Goal: Information Seeking & Learning: Check status

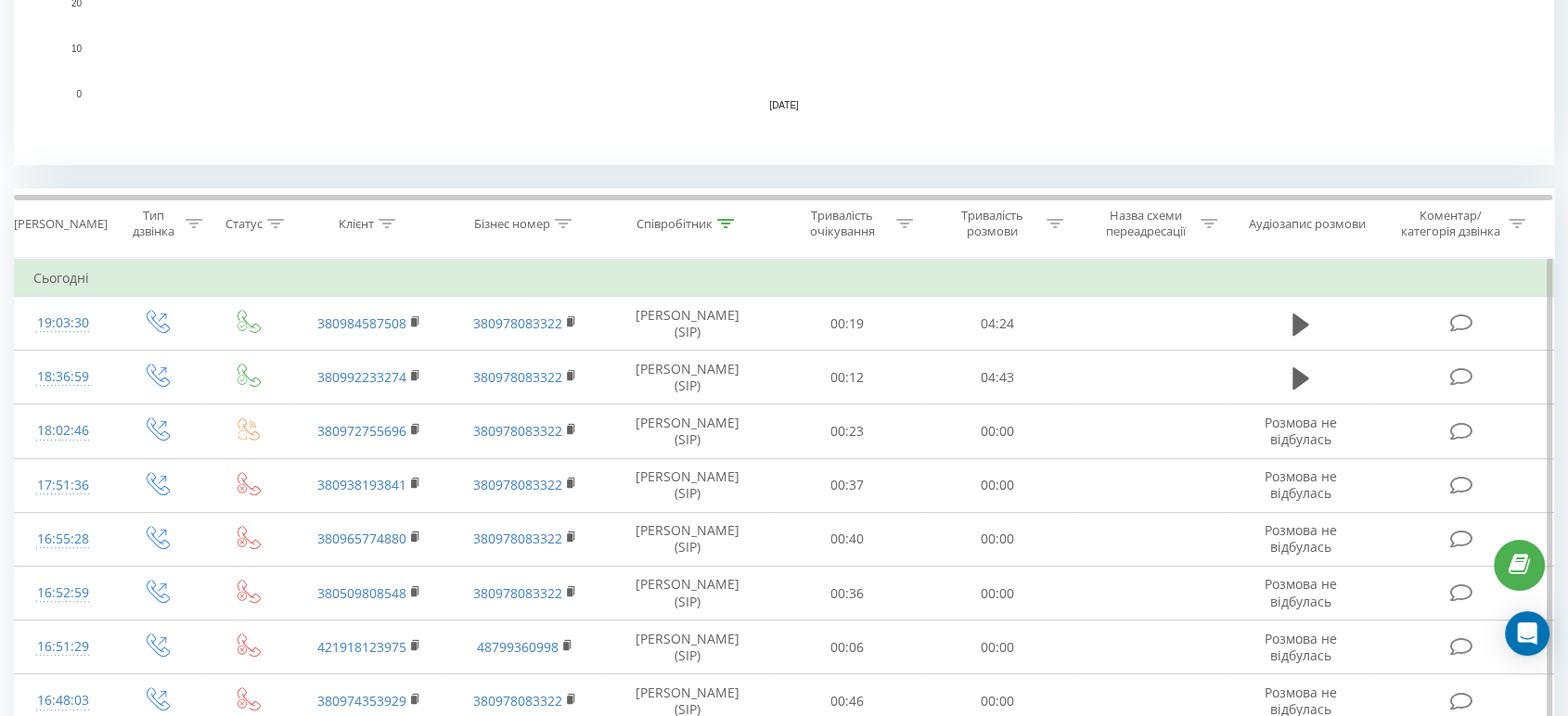
scroll to position [618, 0]
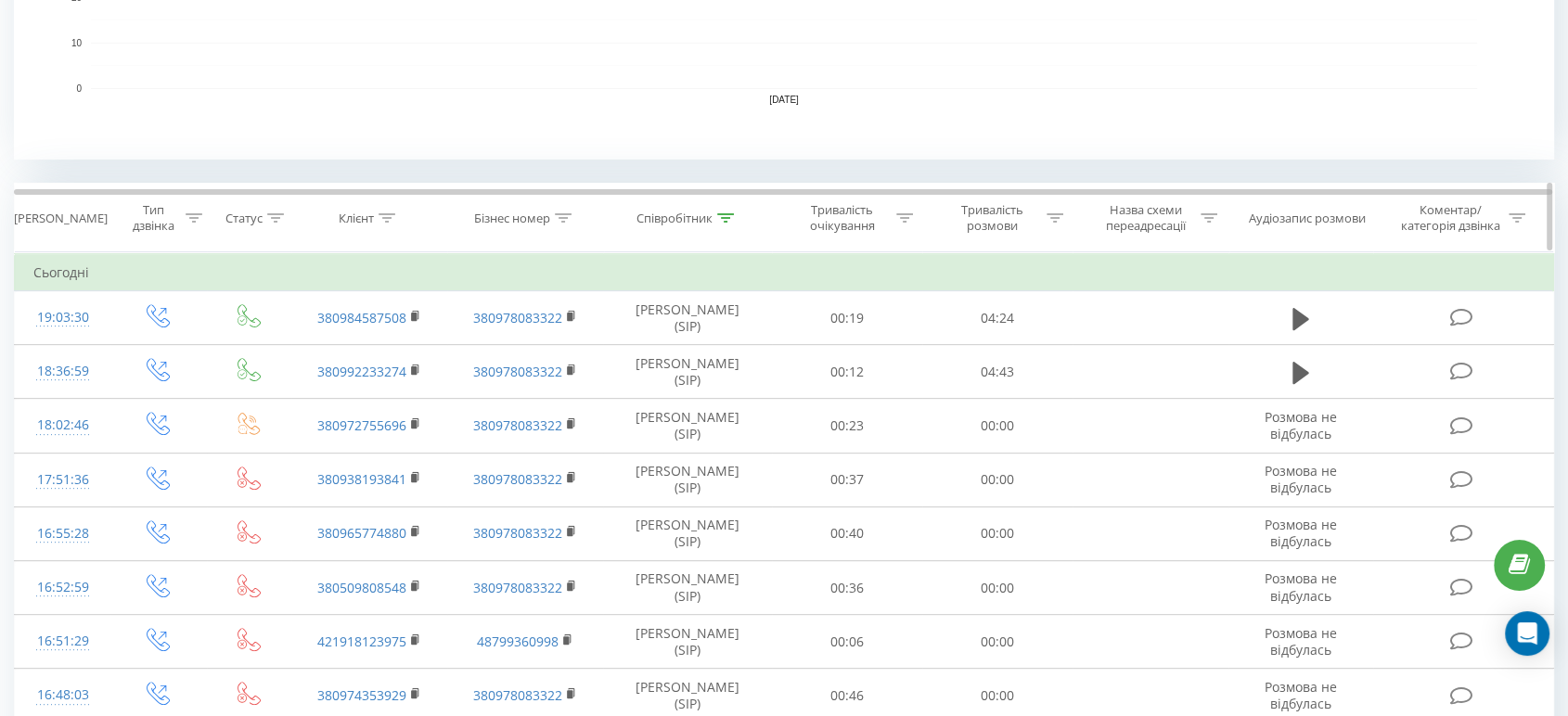
click at [1036, 209] on div "Тривалість розмови" at bounding box center [992, 217] width 99 height 31
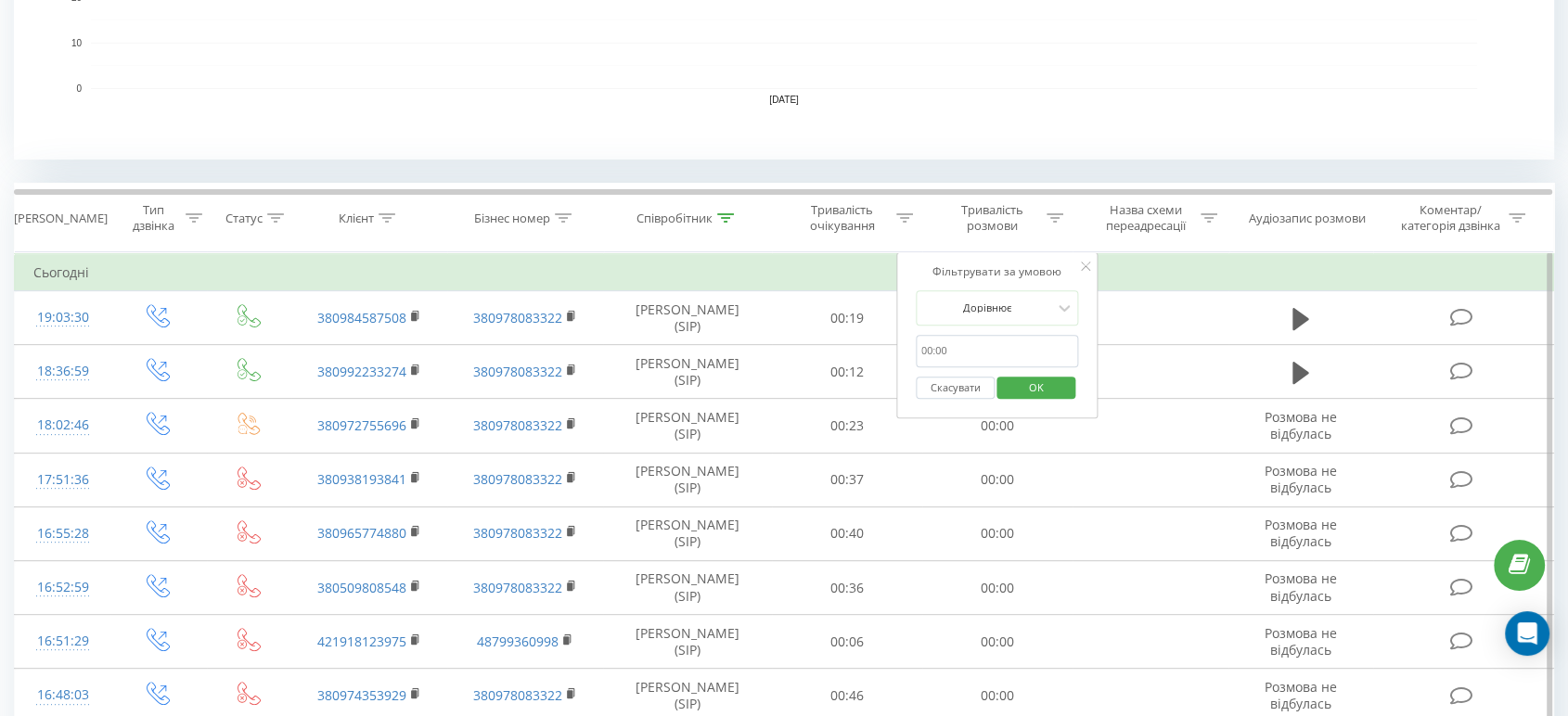
click at [964, 344] on input "text" at bounding box center [997, 351] width 163 height 32
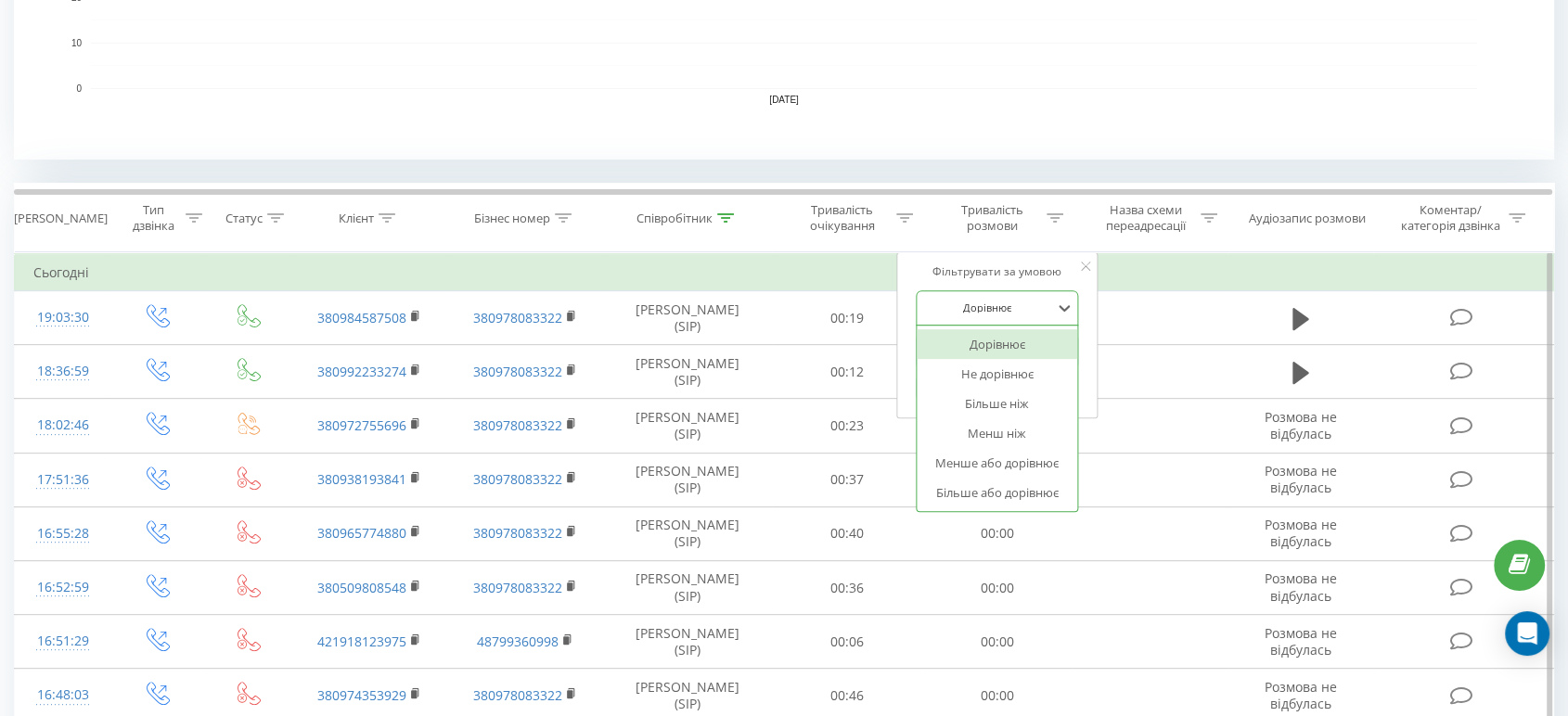
click at [1019, 307] on div at bounding box center [986, 307] width 131 height 18
click at [991, 402] on div "Більше ніж" at bounding box center [997, 403] width 162 height 29
drag, startPoint x: 983, startPoint y: 353, endPoint x: 988, endPoint y: 362, distance: 10.3
click at [983, 353] on input "text" at bounding box center [997, 351] width 163 height 32
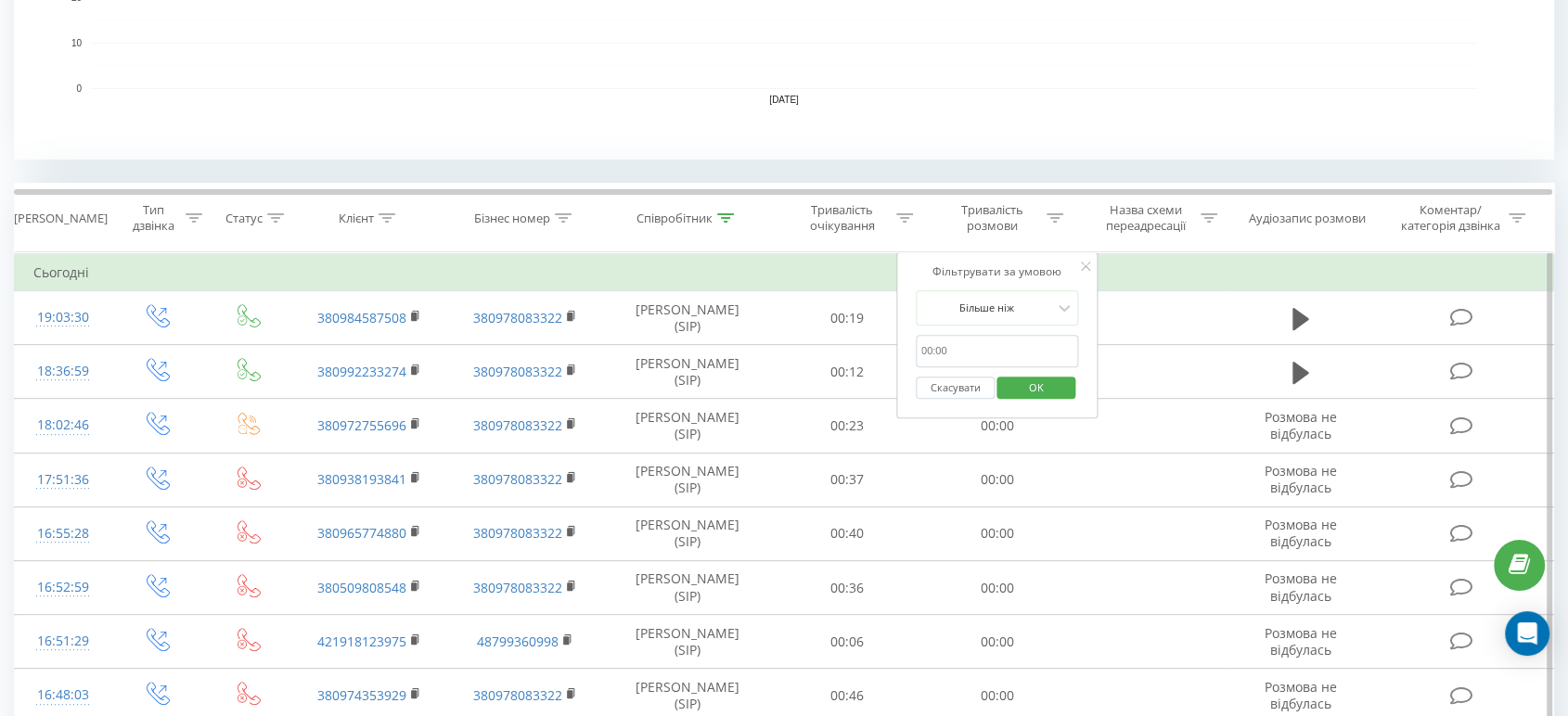
type input "00:58"
click at [1028, 384] on span "OK" at bounding box center [1036, 387] width 52 height 28
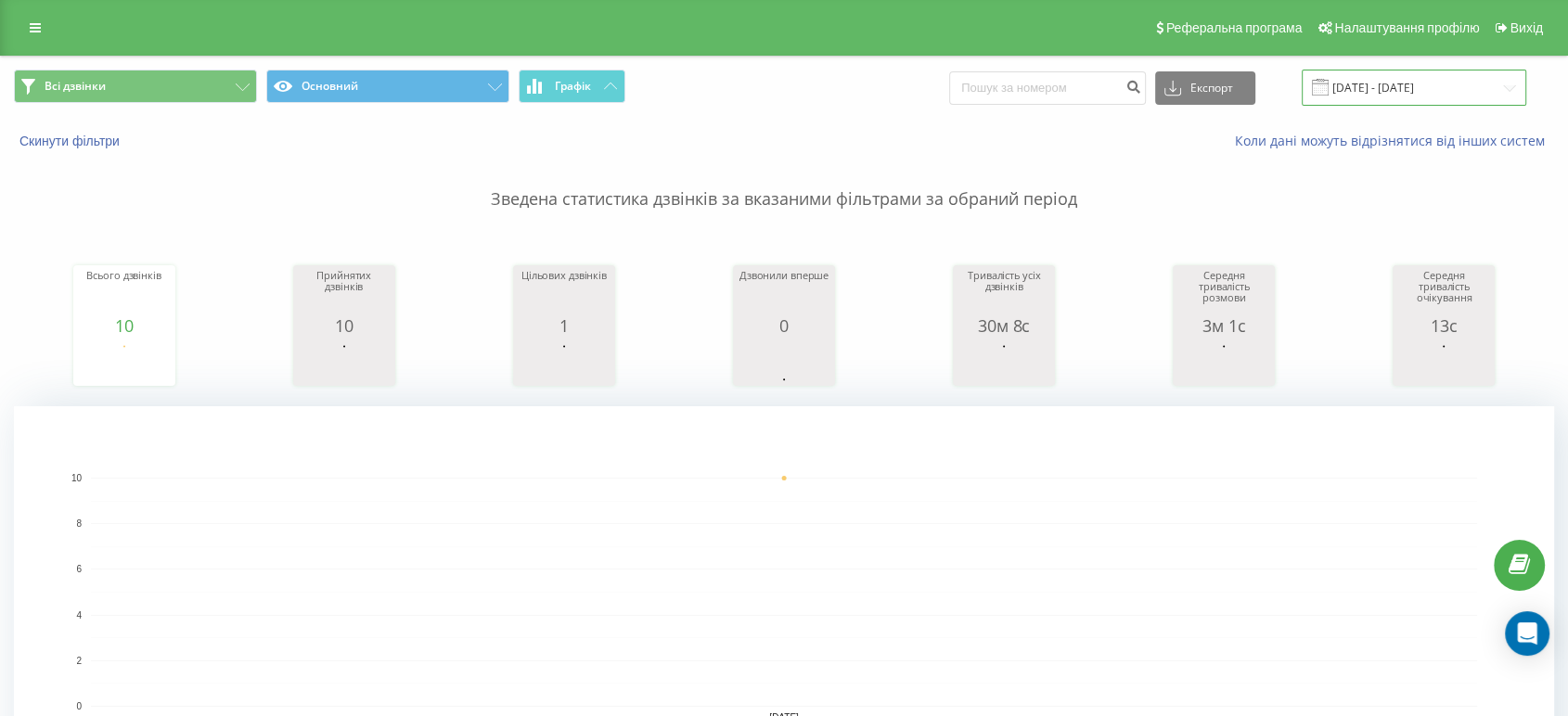
click at [1414, 73] on input "[DATE] - [DATE]" at bounding box center [1414, 88] width 225 height 36
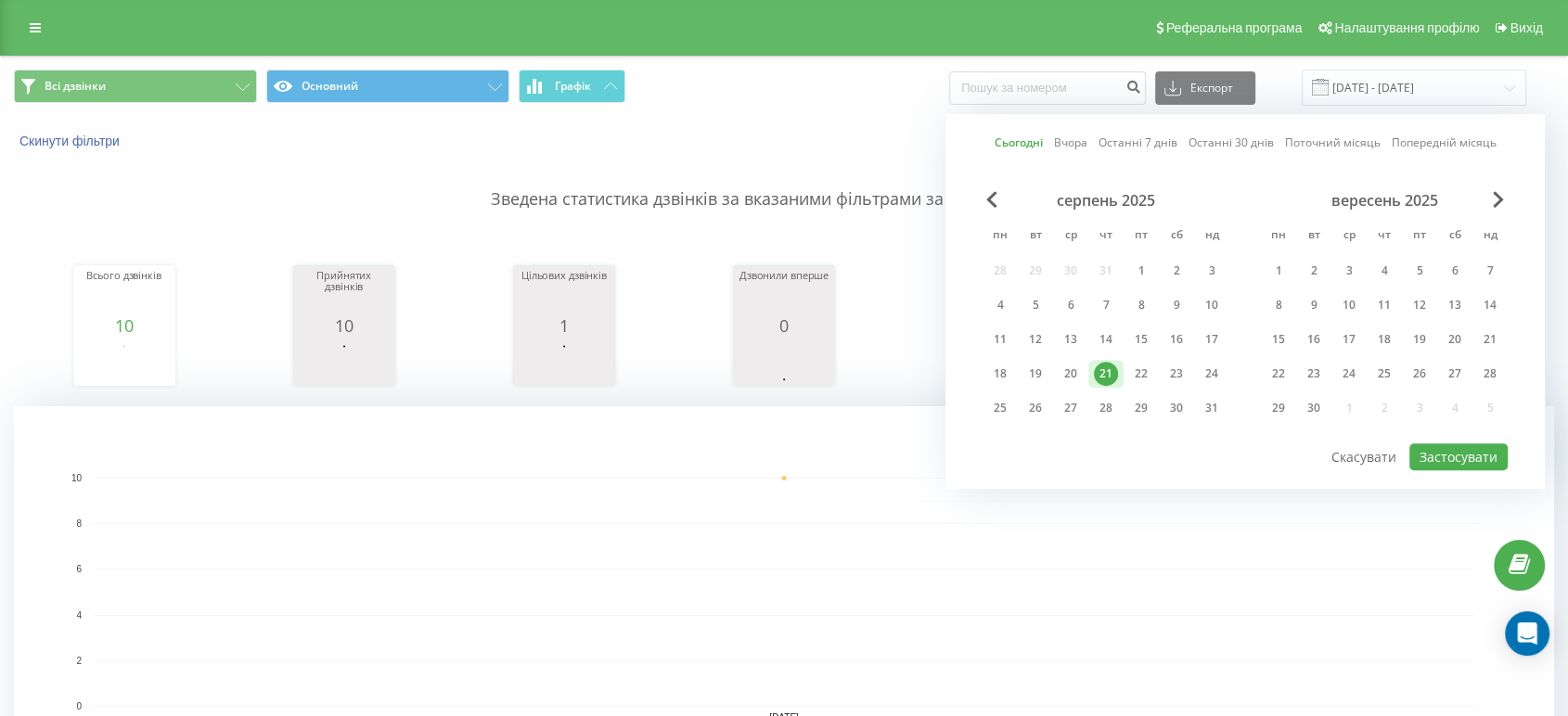
click at [1075, 142] on link "Вчора" at bounding box center [1070, 143] width 33 height 18
click at [1422, 451] on button "Застосувати" at bounding box center [1458, 457] width 98 height 26
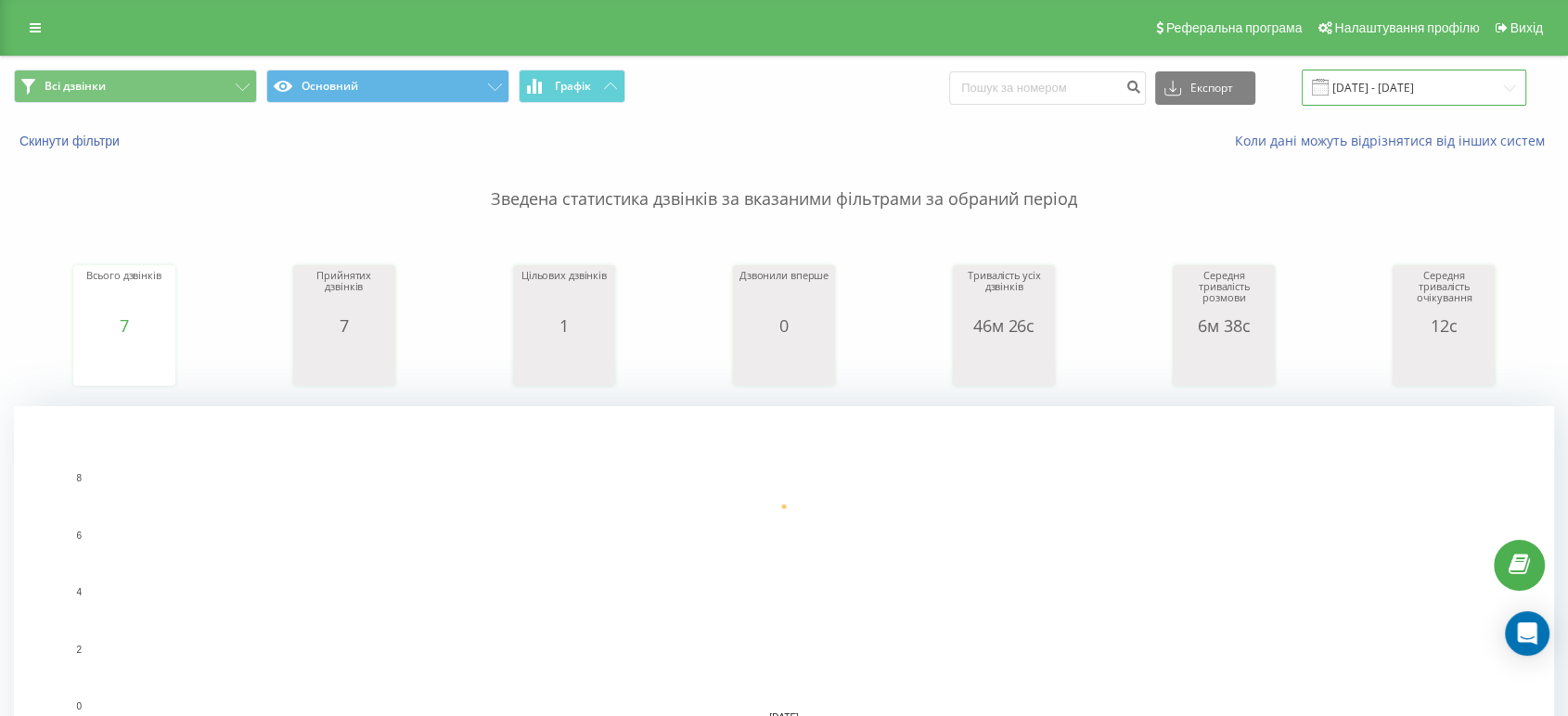
click at [1369, 83] on input "[DATE] - [DATE]" at bounding box center [1414, 88] width 225 height 36
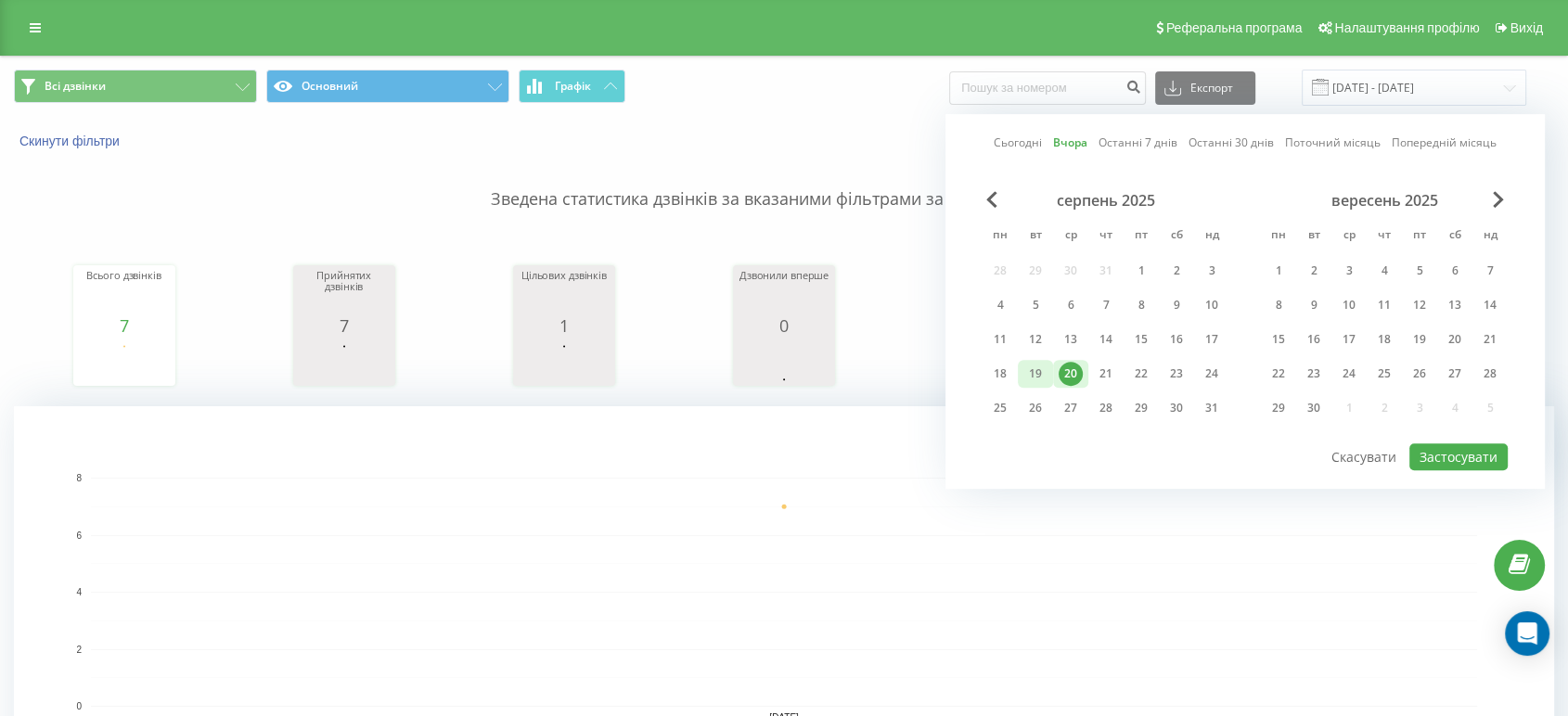
click at [1034, 364] on div "19" at bounding box center [1035, 374] width 25 height 25
click at [1445, 450] on button "Застосувати" at bounding box center [1458, 457] width 98 height 26
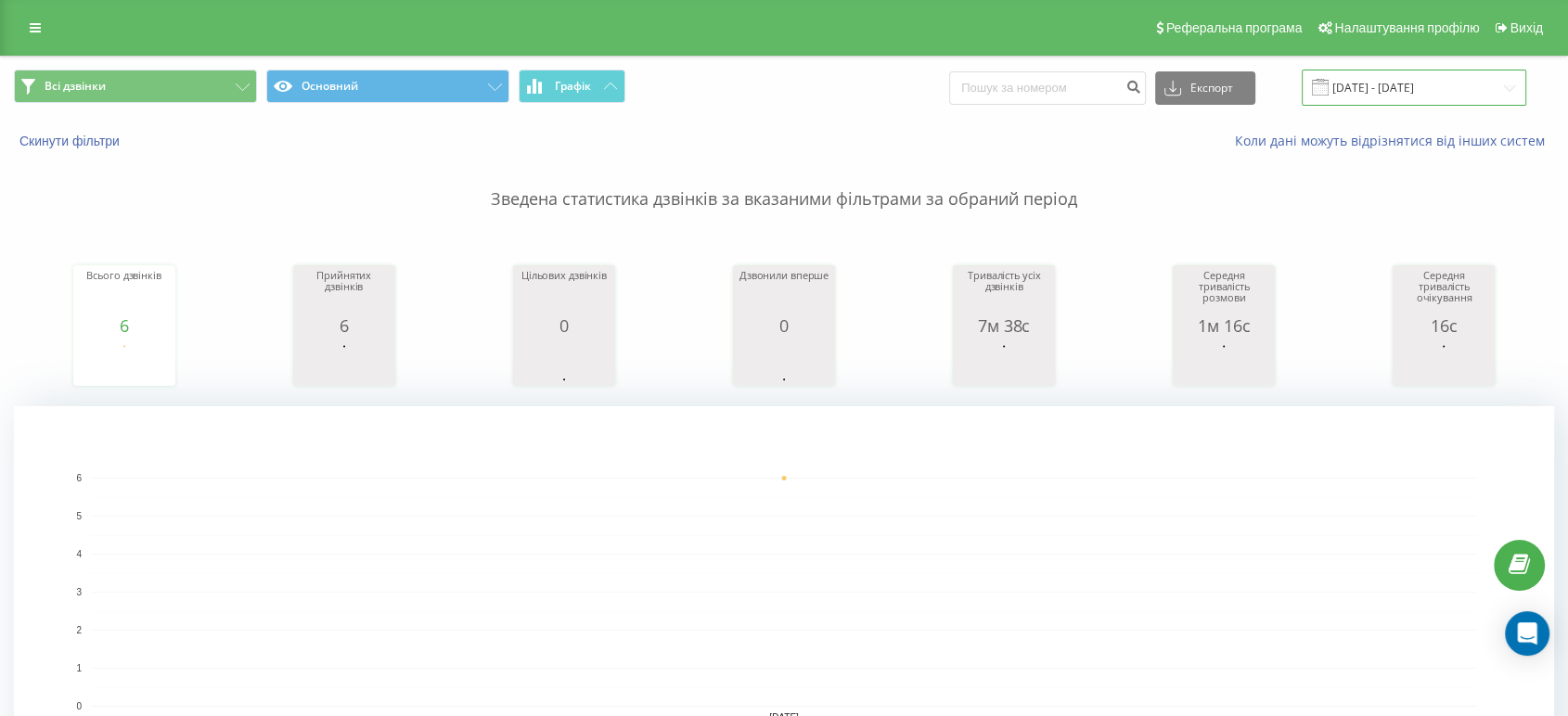
click at [1409, 87] on input "[DATE] - [DATE]" at bounding box center [1414, 88] width 225 height 36
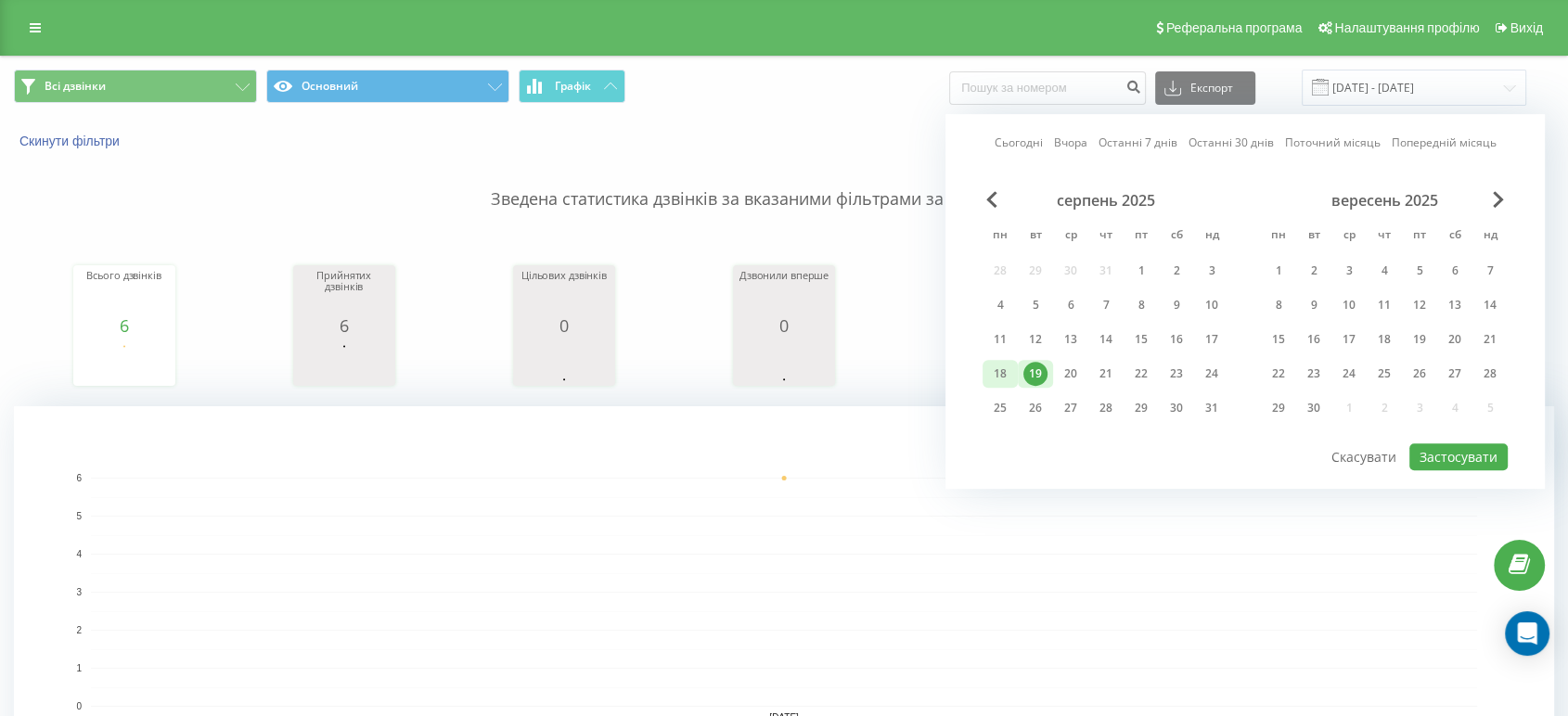
click at [998, 369] on div "18" at bounding box center [1000, 374] width 25 height 25
click at [1434, 452] on button "Застосувати" at bounding box center [1458, 457] width 98 height 26
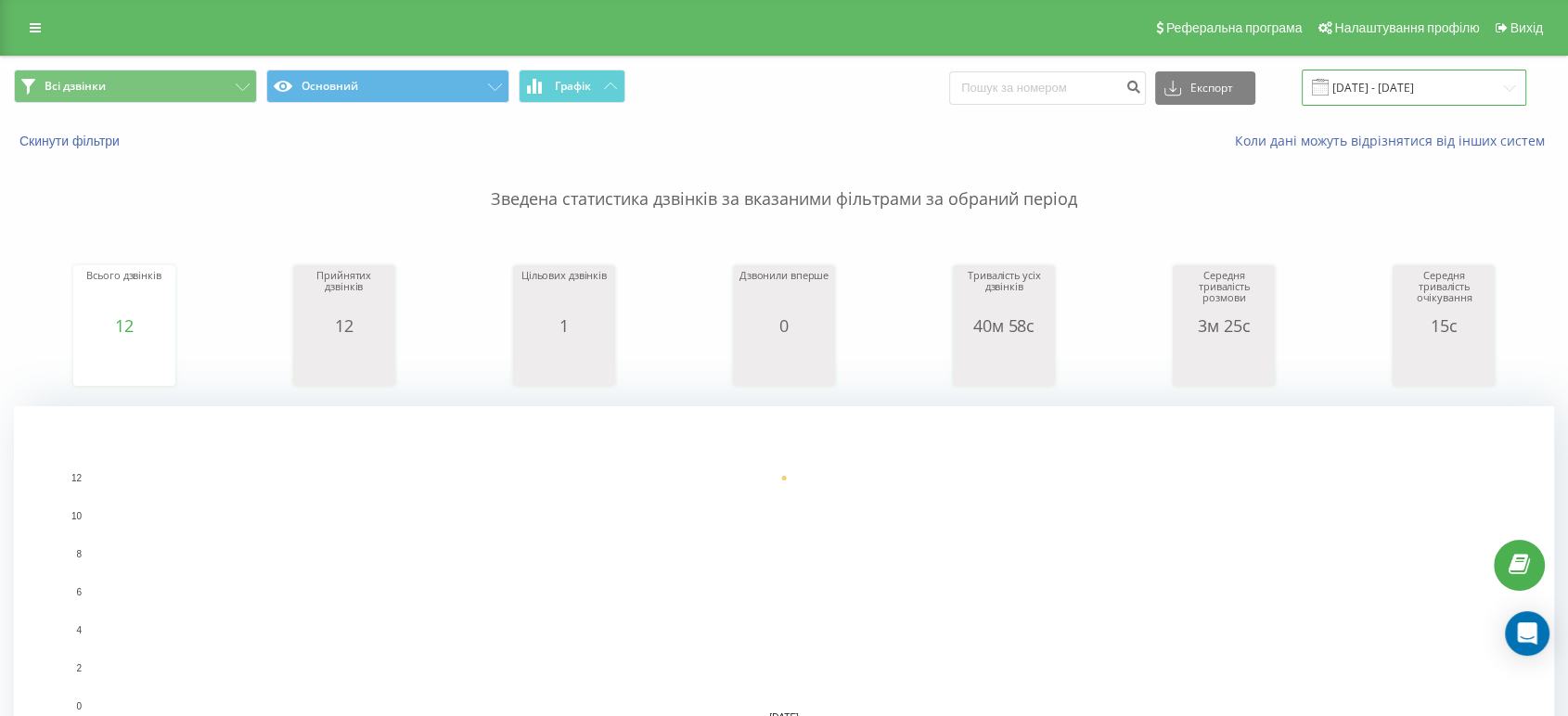
click at [1429, 85] on input "[DATE] - [DATE]" at bounding box center [1414, 88] width 225 height 36
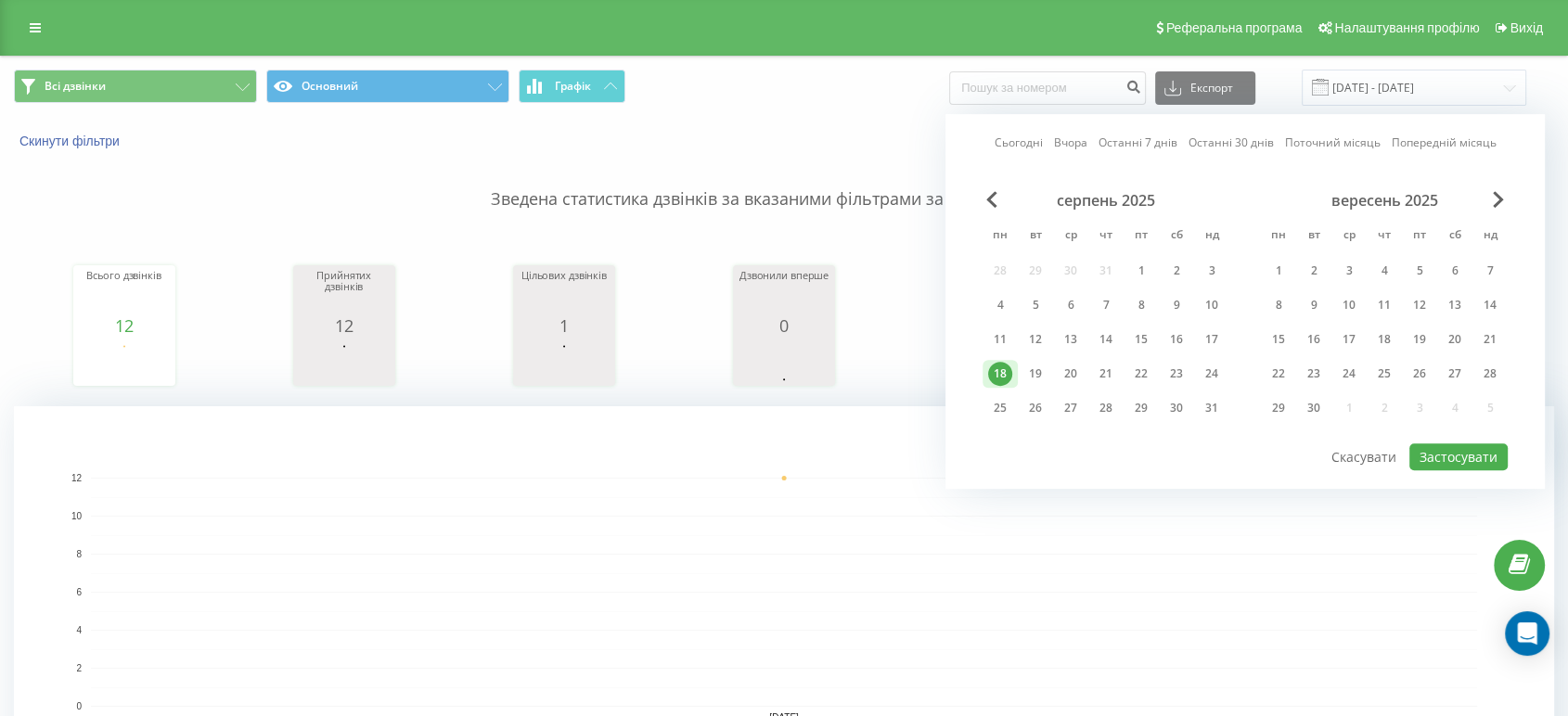
click at [949, 564] on rect "A chart." at bounding box center [784, 592] width 1387 height 230
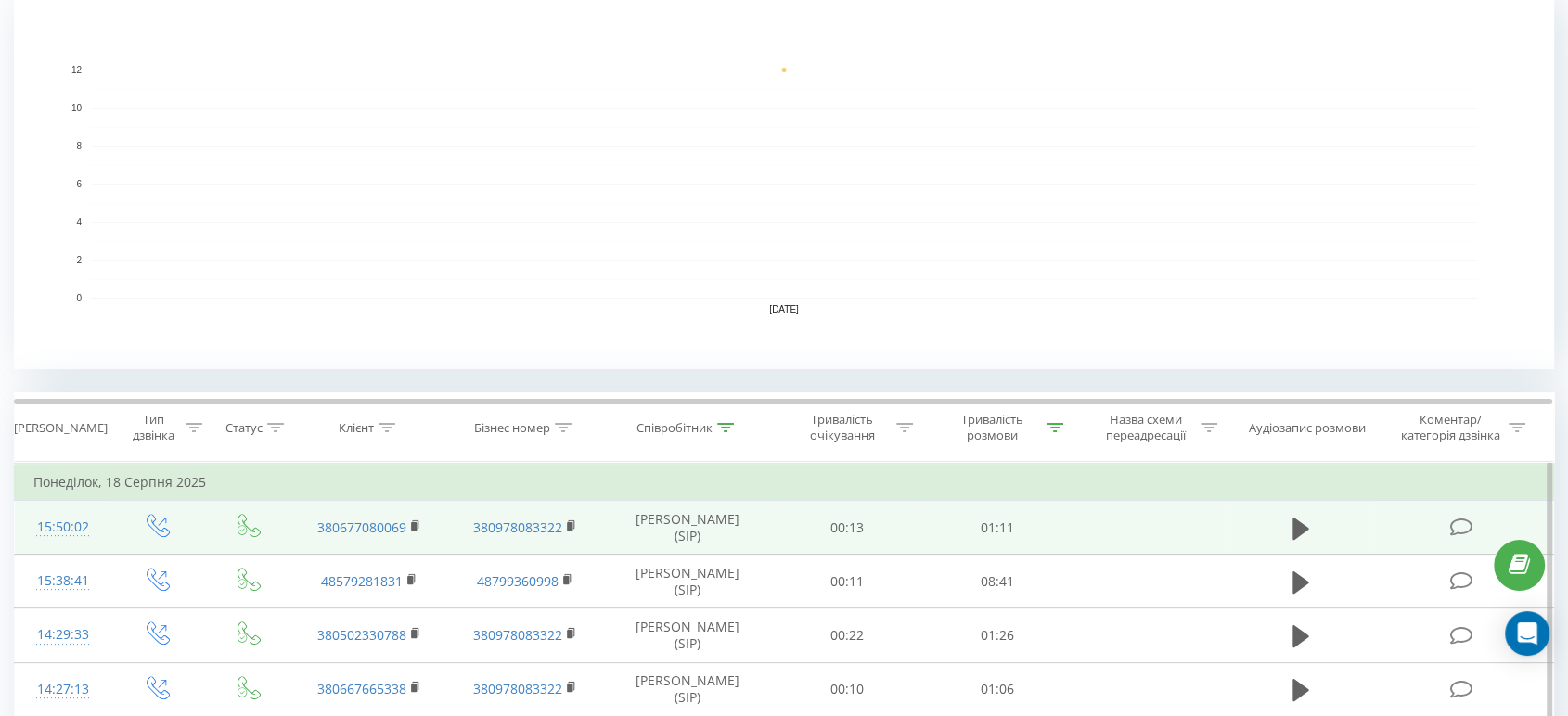
scroll to position [412, 0]
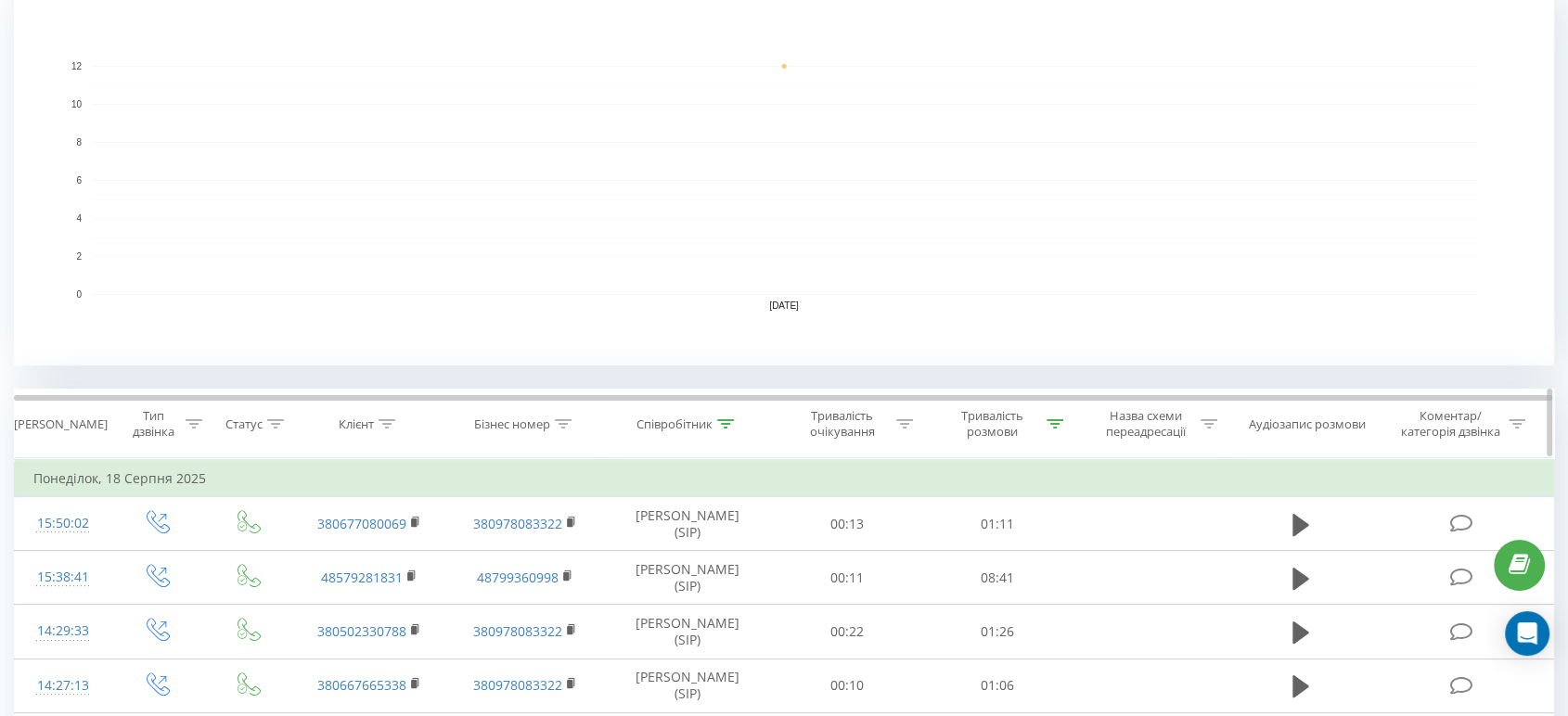
click at [1048, 421] on icon at bounding box center [1055, 424] width 17 height 9
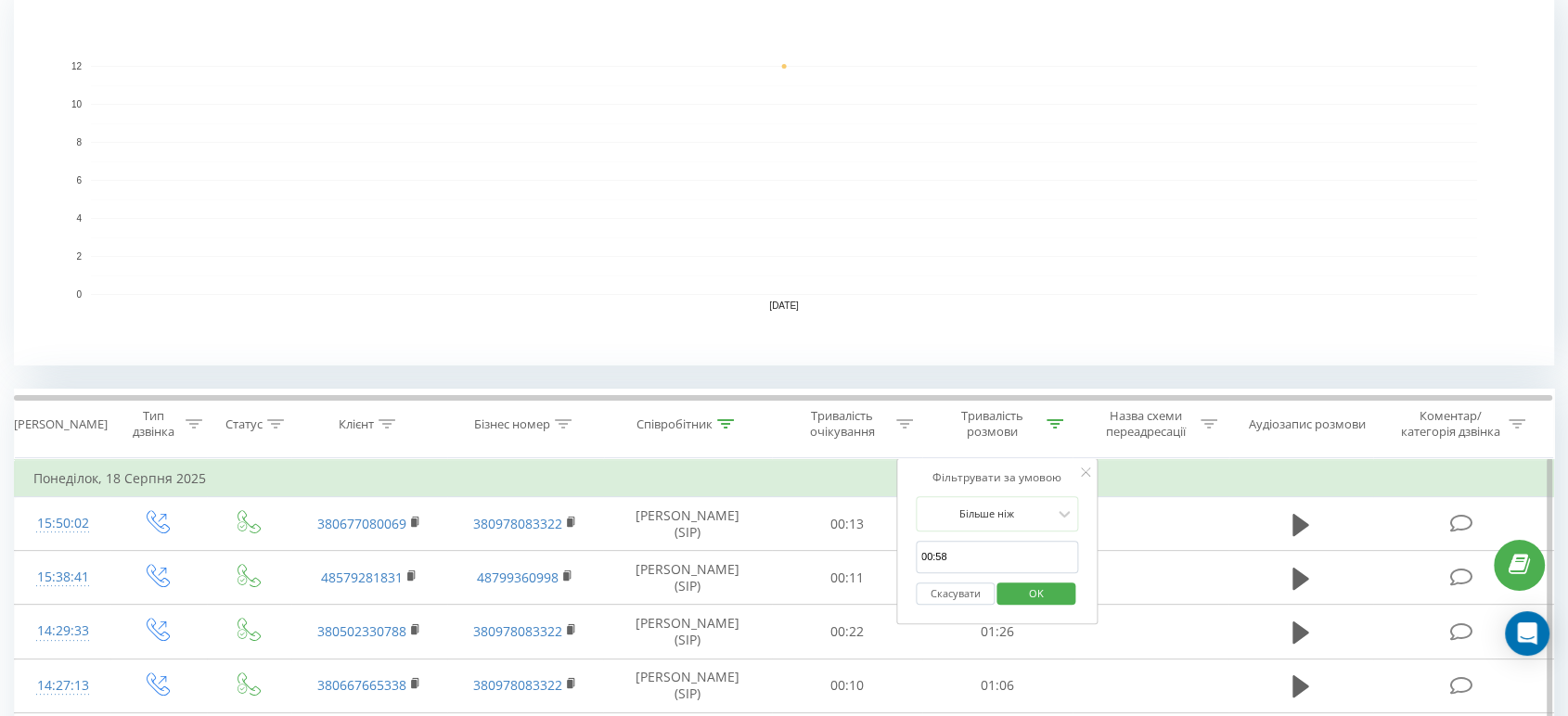
click at [950, 598] on button "Скасувати" at bounding box center [955, 594] width 78 height 24
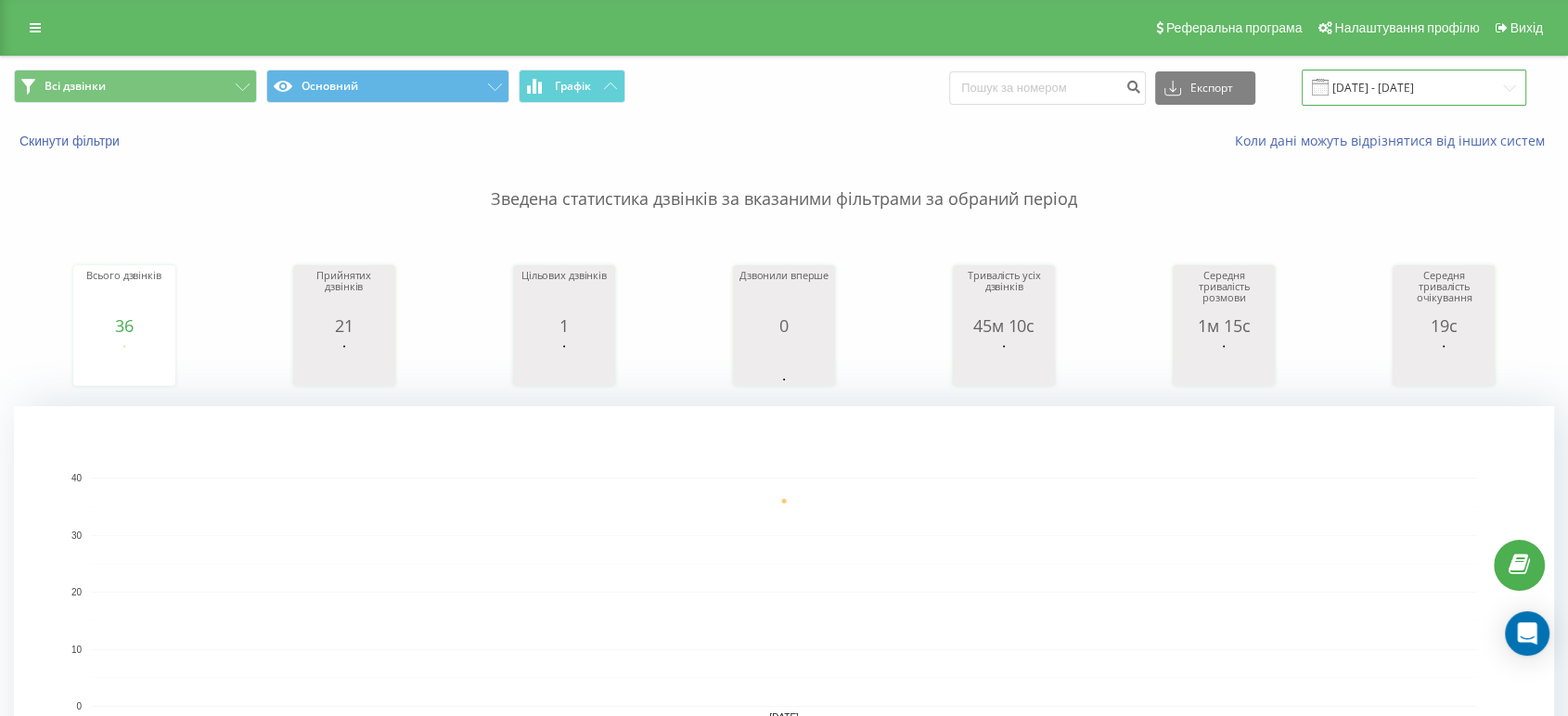
click at [1370, 82] on input "[DATE] - [DATE]" at bounding box center [1414, 88] width 225 height 36
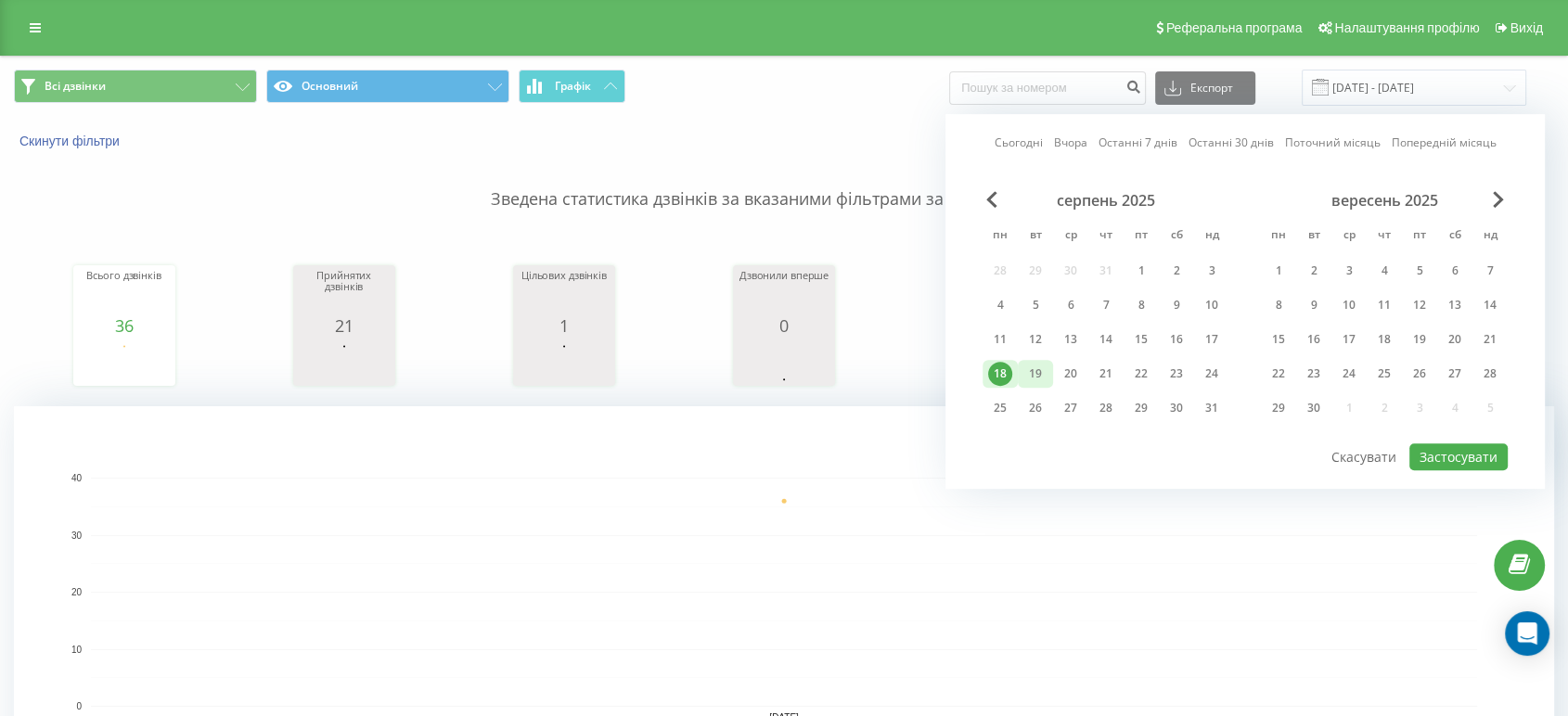
click at [1038, 367] on div "19" at bounding box center [1035, 374] width 25 height 25
click at [1451, 451] on button "Застосувати" at bounding box center [1458, 457] width 98 height 26
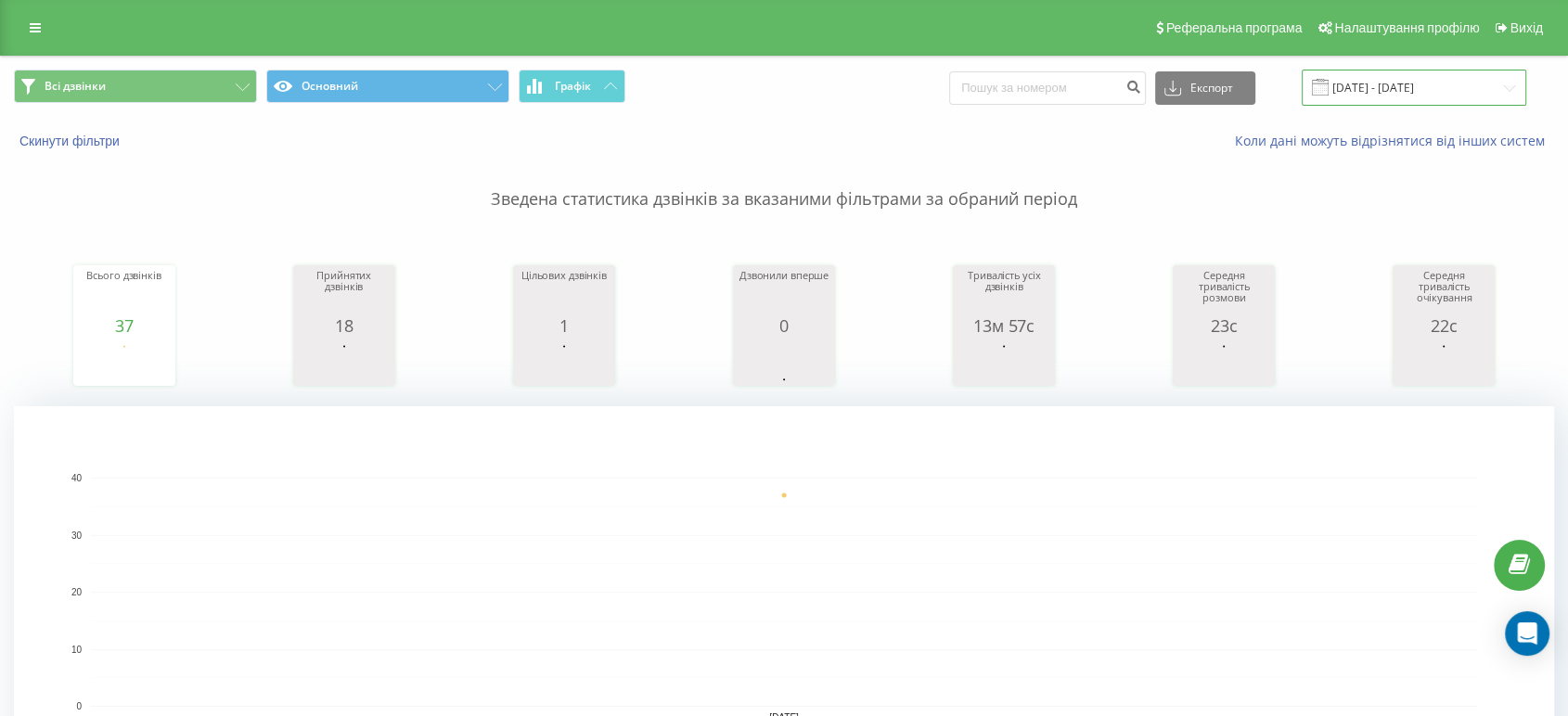
click at [1449, 87] on input "[DATE] - [DATE]" at bounding box center [1414, 88] width 225 height 36
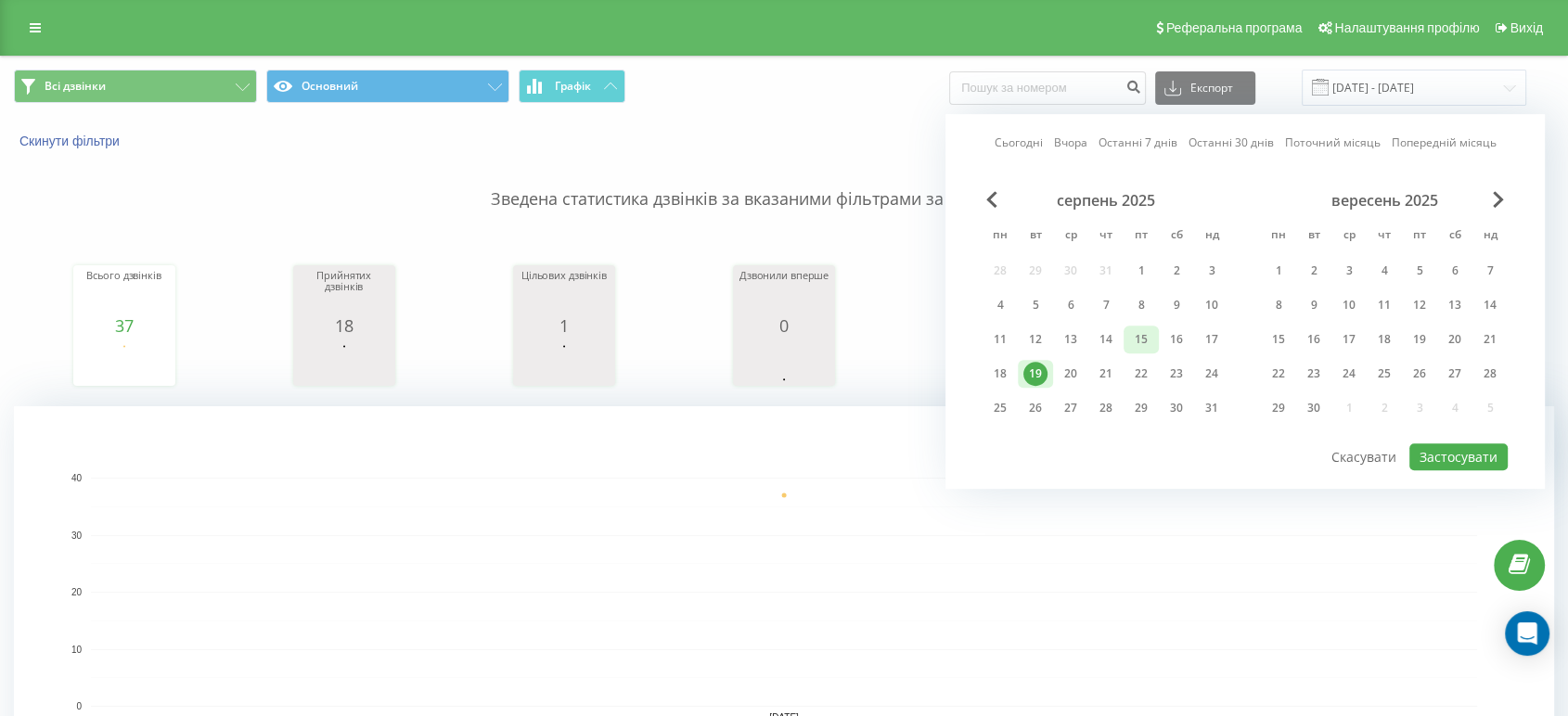
click at [1136, 335] on div "15" at bounding box center [1141, 340] width 25 height 25
click at [1435, 445] on button "Застосувати" at bounding box center [1458, 457] width 98 height 26
type input "[DATE] - [DATE]"
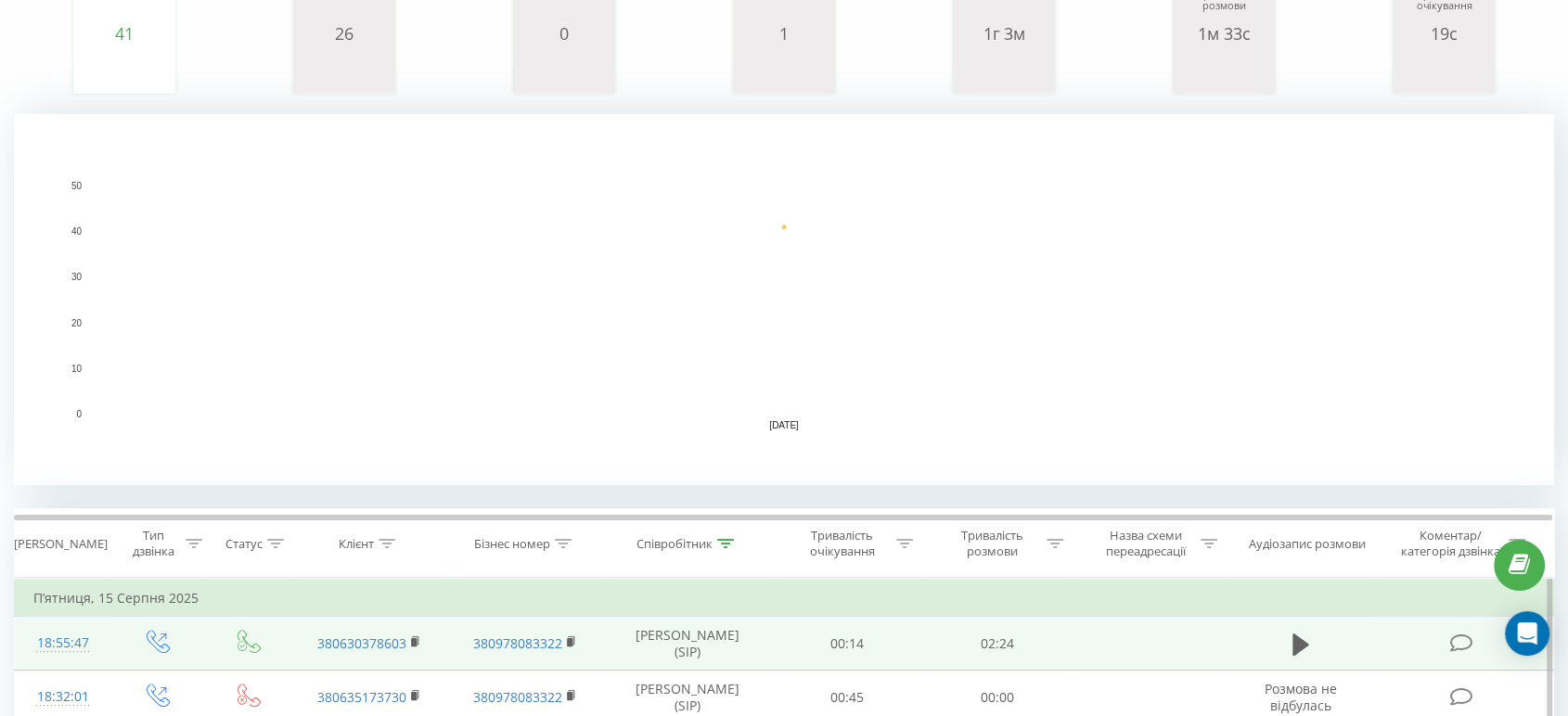
scroll to position [515, 0]
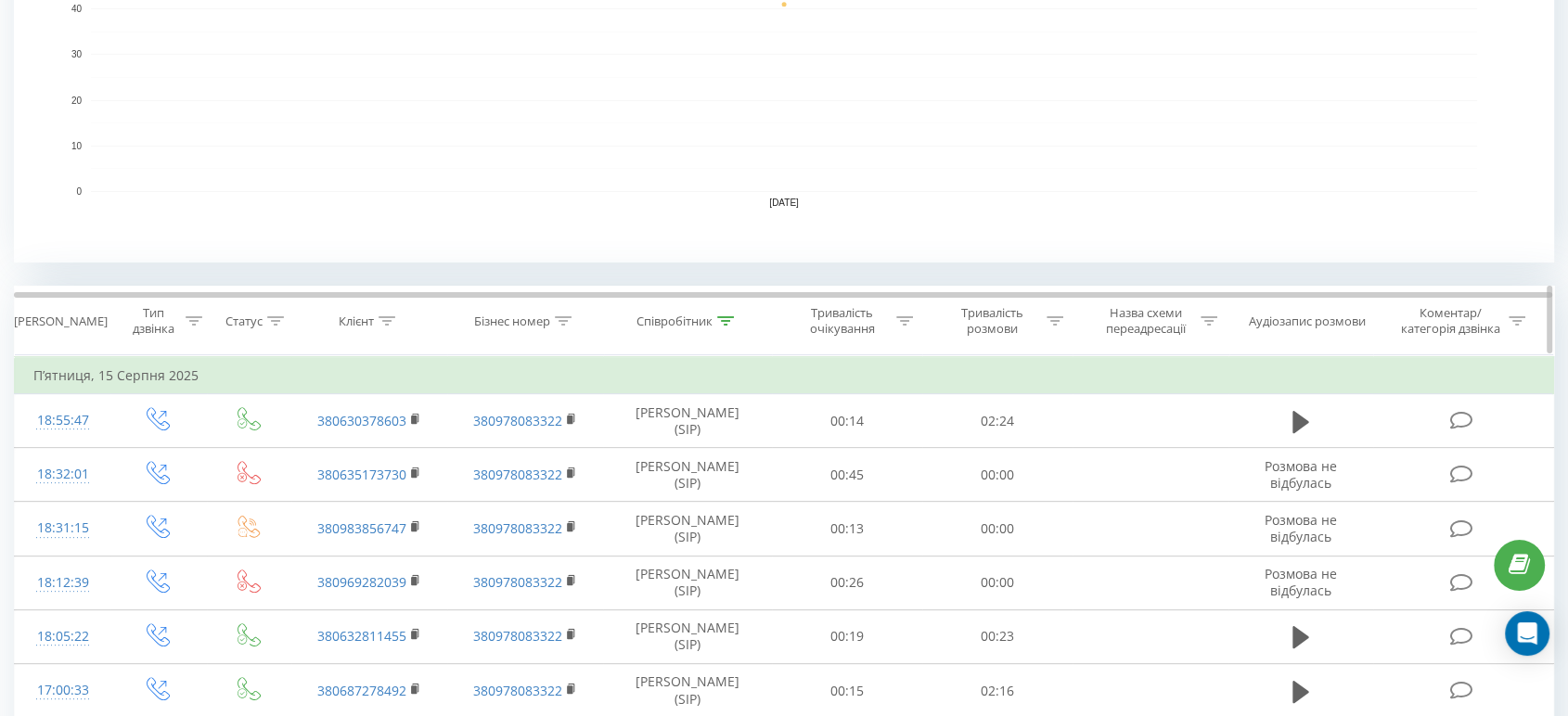
click at [1058, 320] on icon at bounding box center [1055, 321] width 17 height 9
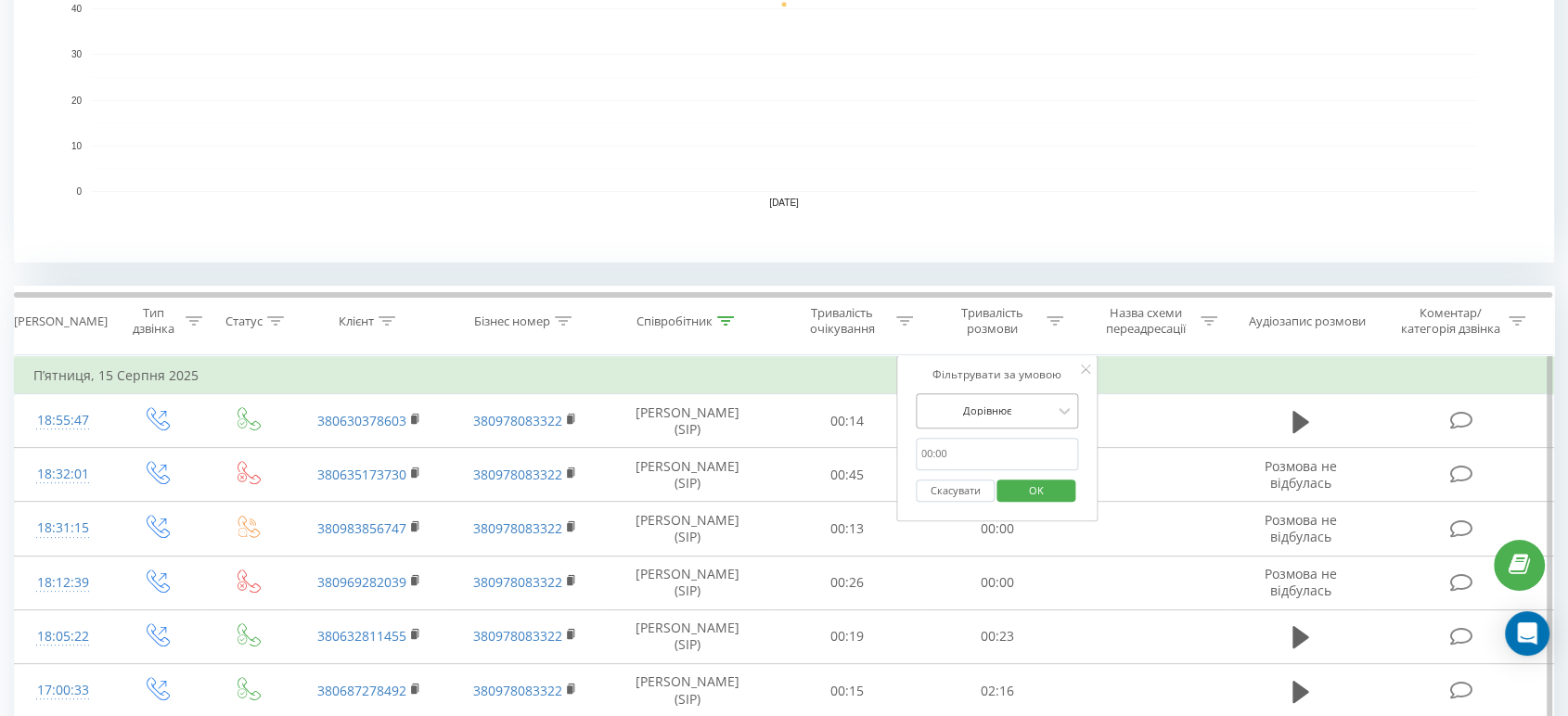
click at [1018, 415] on div at bounding box center [986, 410] width 131 height 18
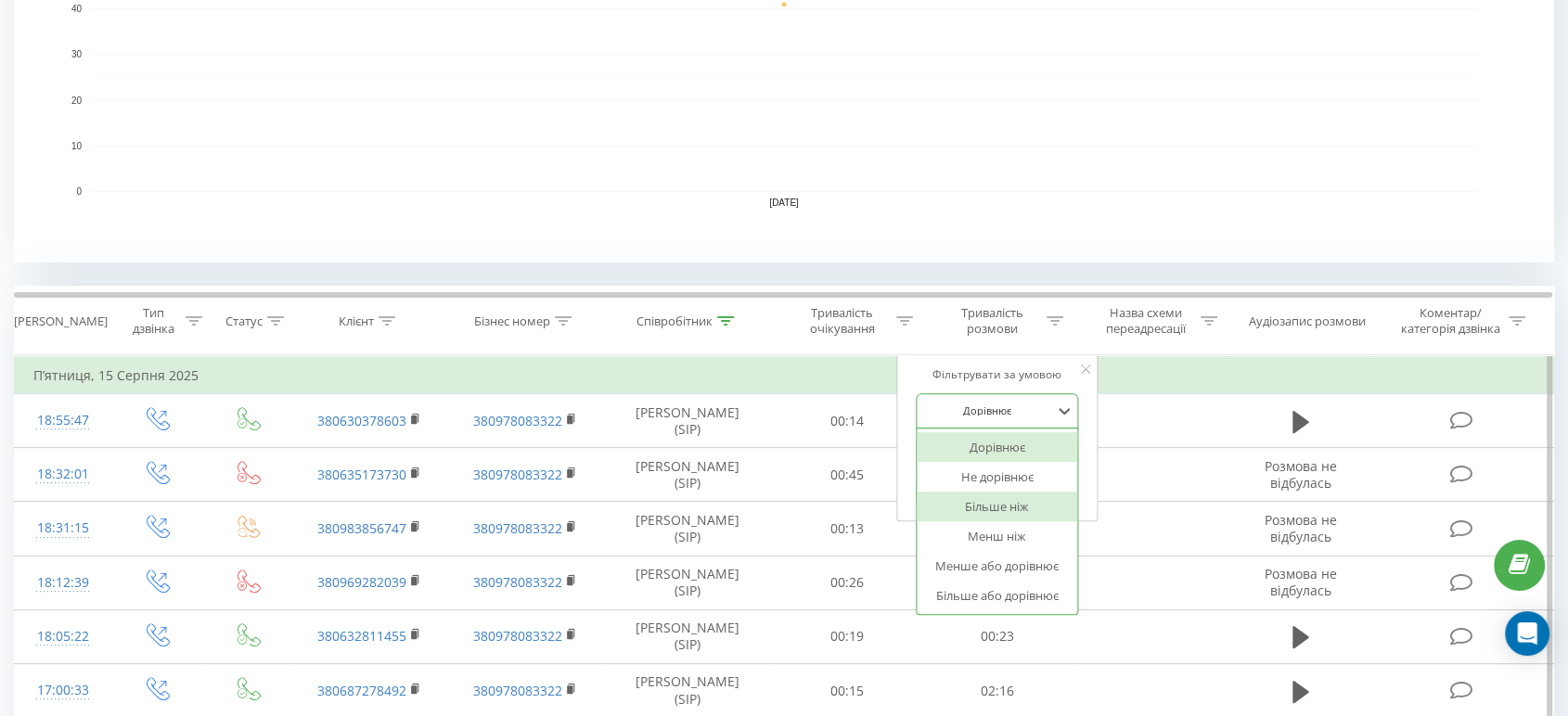
click at [1006, 506] on div "Більше ніж" at bounding box center [997, 506] width 162 height 29
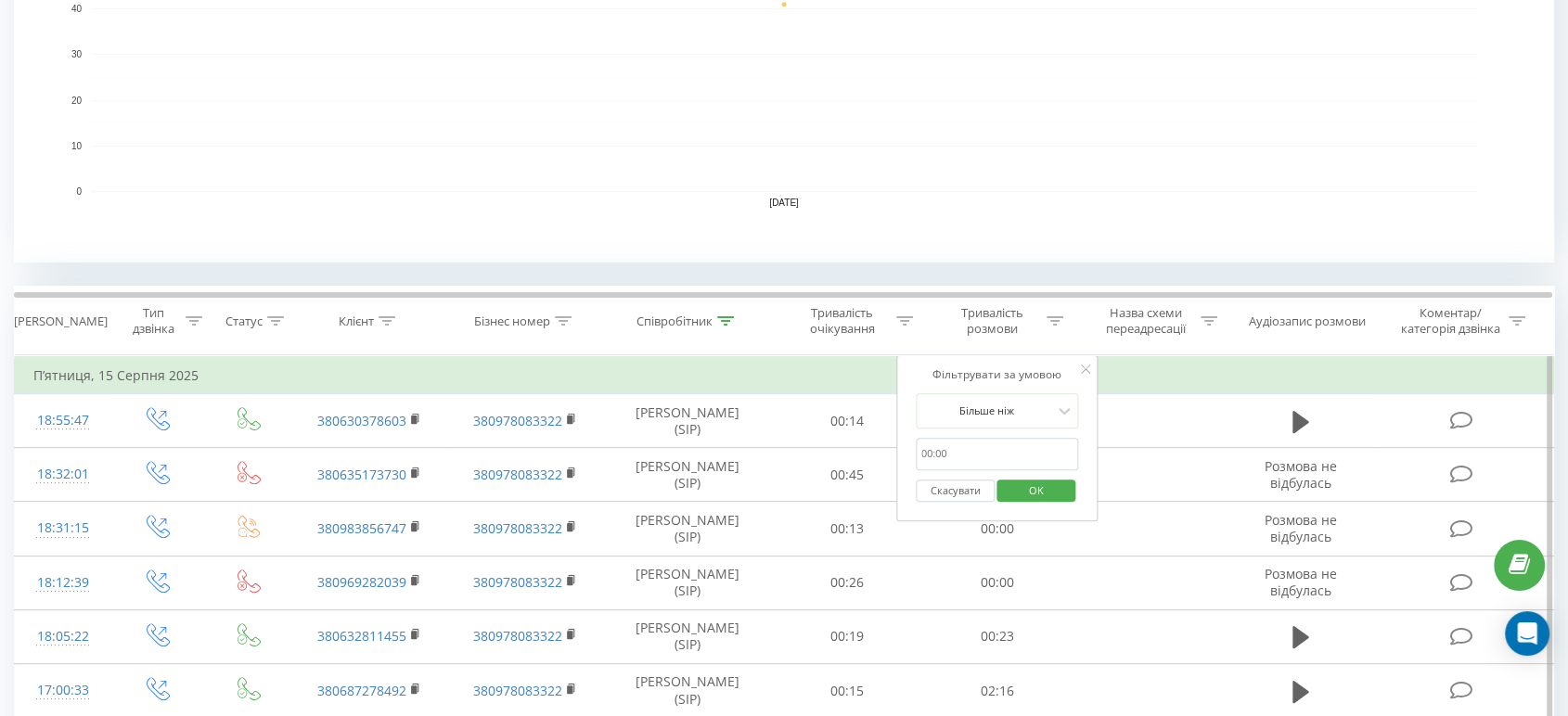
click at [980, 451] on input "text" at bounding box center [997, 454] width 163 height 32
type input "00:58"
click at [1024, 485] on span "OK" at bounding box center [1036, 490] width 52 height 28
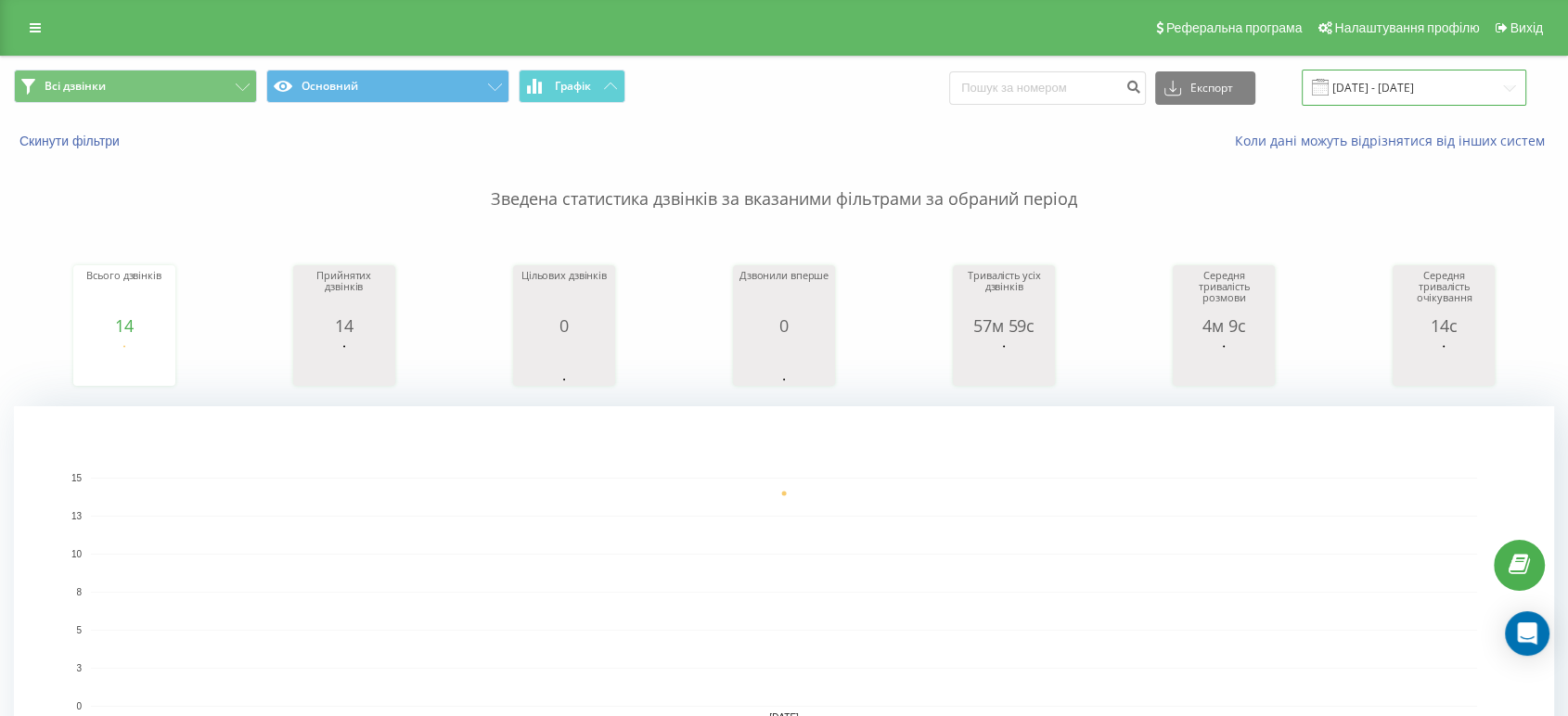
click at [1389, 90] on input "[DATE] - [DATE]" at bounding box center [1414, 88] width 225 height 36
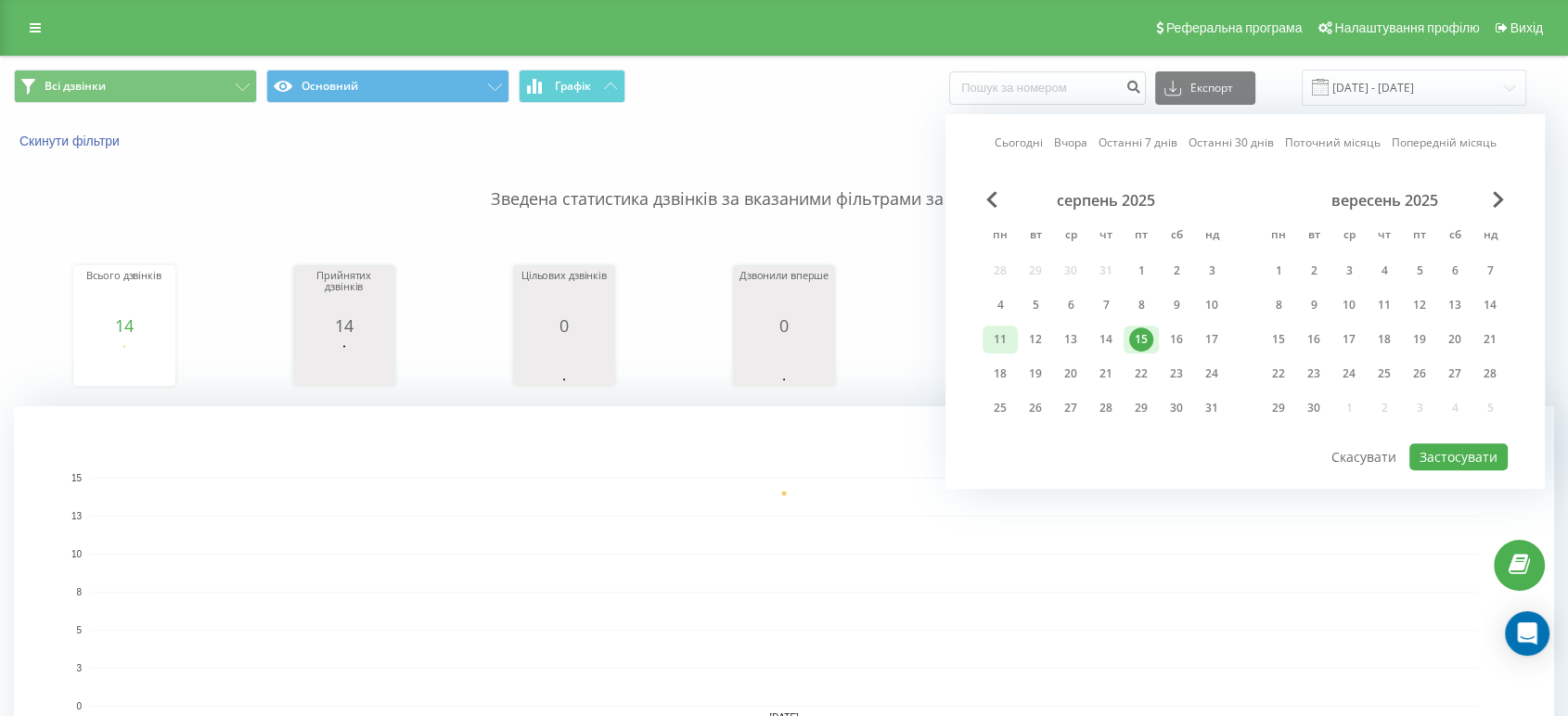
click at [1002, 335] on div "11" at bounding box center [1000, 340] width 25 height 25
click at [1428, 446] on button "Застосувати" at bounding box center [1458, 457] width 98 height 26
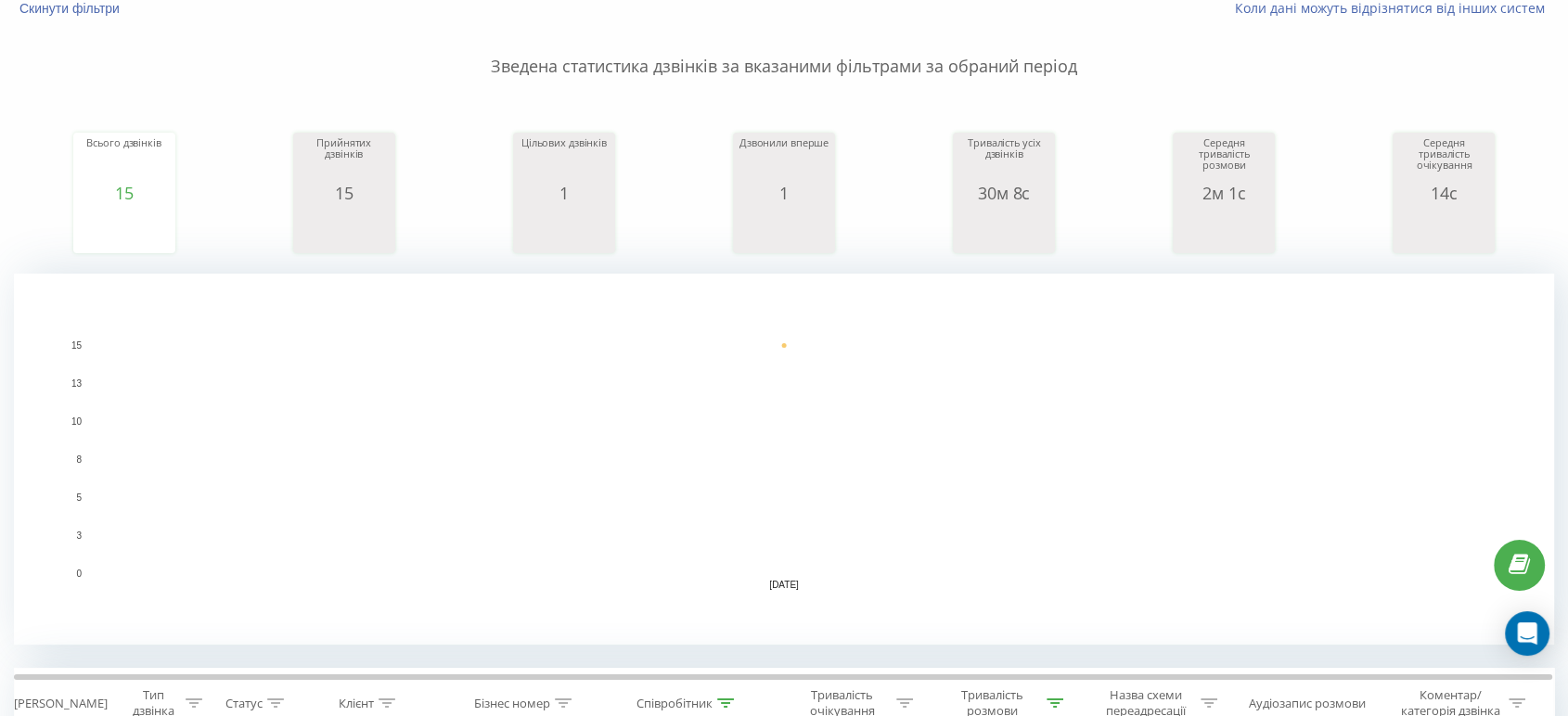
scroll to position [515, 0]
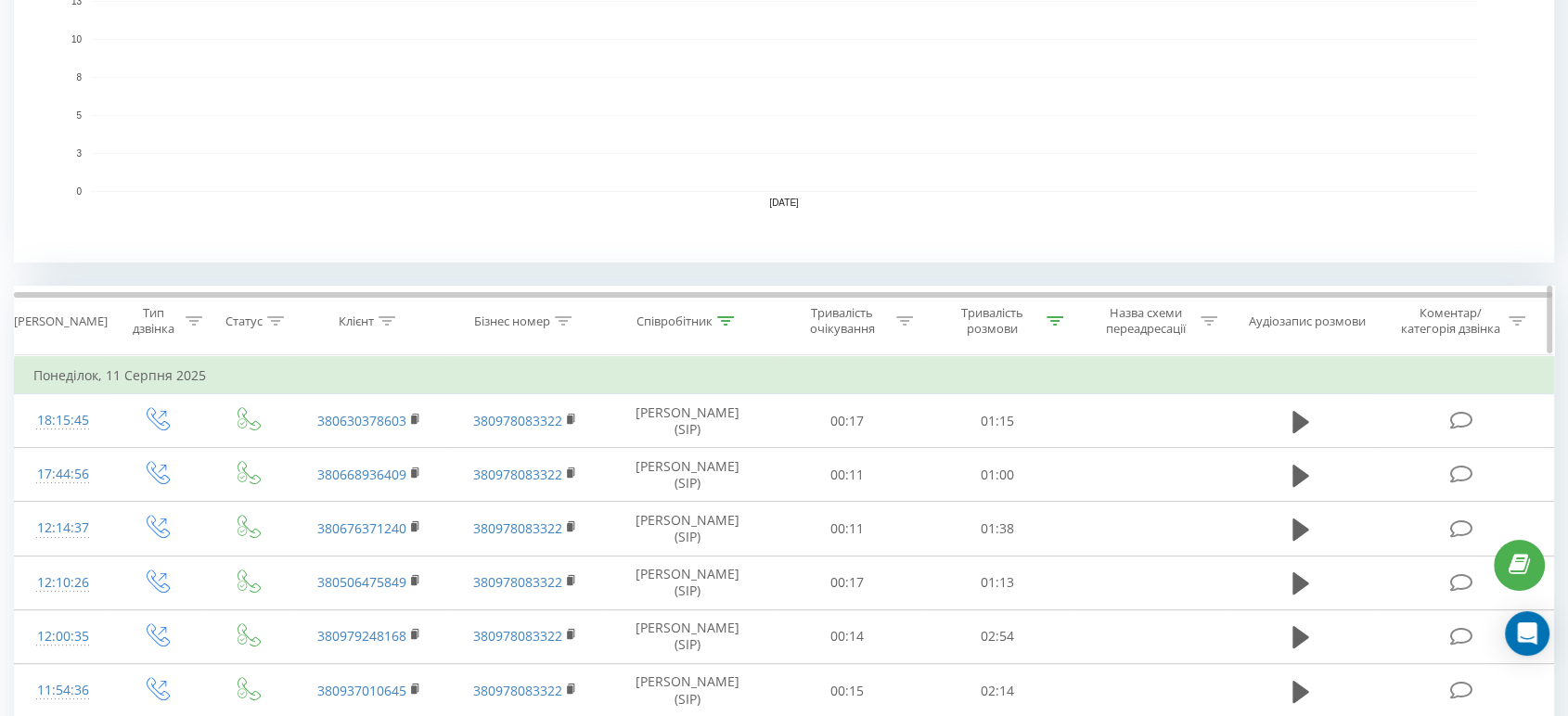
click at [1061, 321] on icon at bounding box center [1055, 321] width 17 height 9
click at [958, 489] on button "Скасувати" at bounding box center [955, 491] width 78 height 24
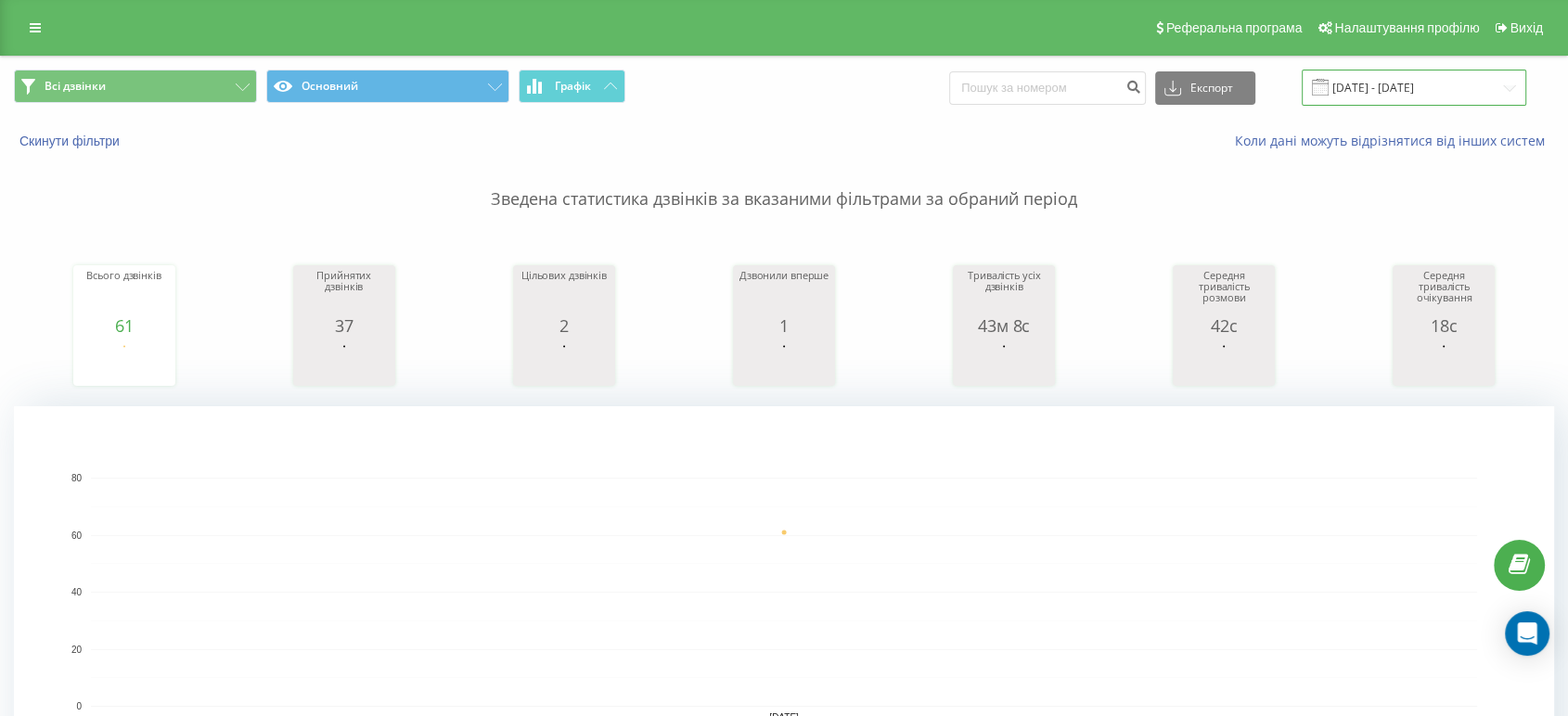
click at [1462, 74] on input "[DATE] - [DATE]" at bounding box center [1414, 88] width 225 height 36
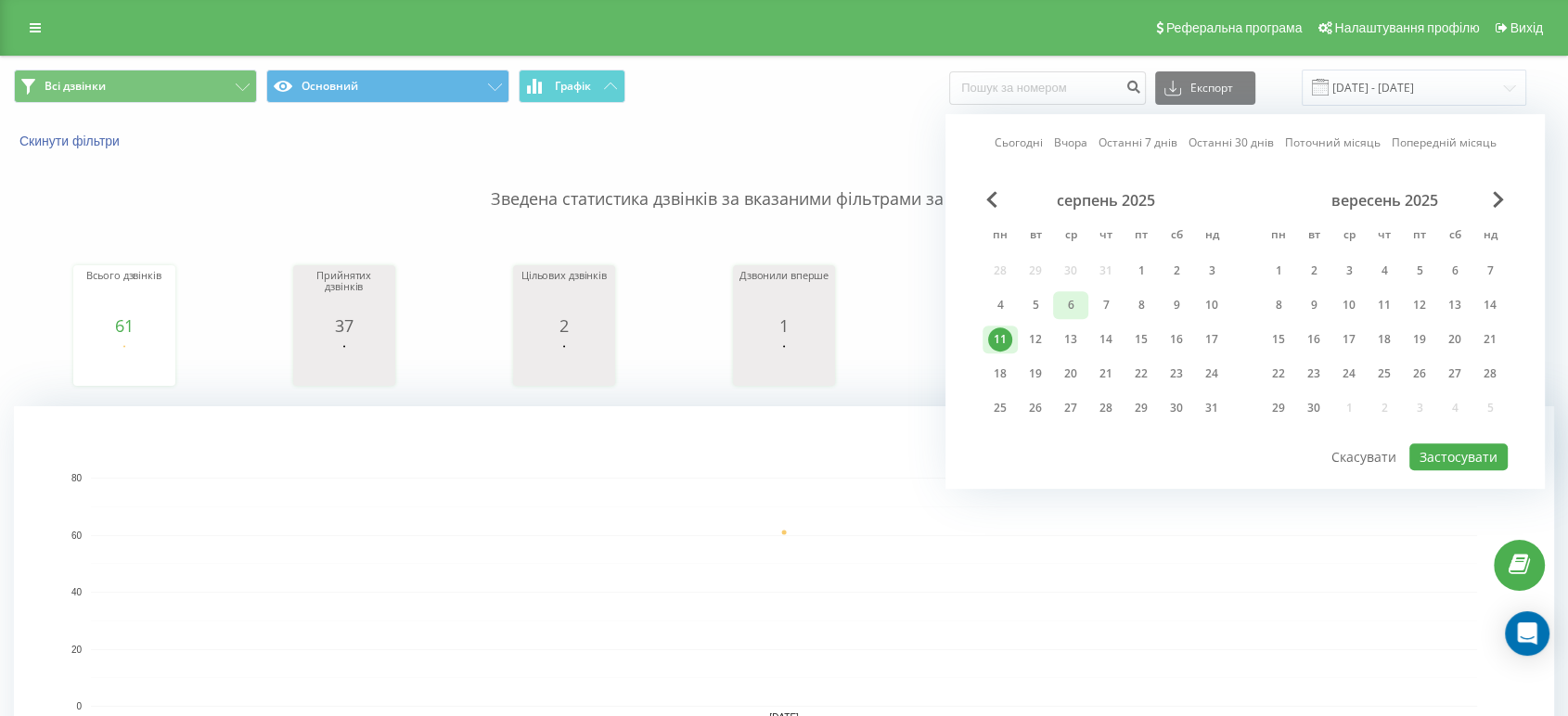
click at [1079, 304] on div "6" at bounding box center [1071, 305] width 25 height 25
click at [1456, 444] on button "Застосувати" at bounding box center [1458, 457] width 98 height 26
type input "[DATE] - [DATE]"
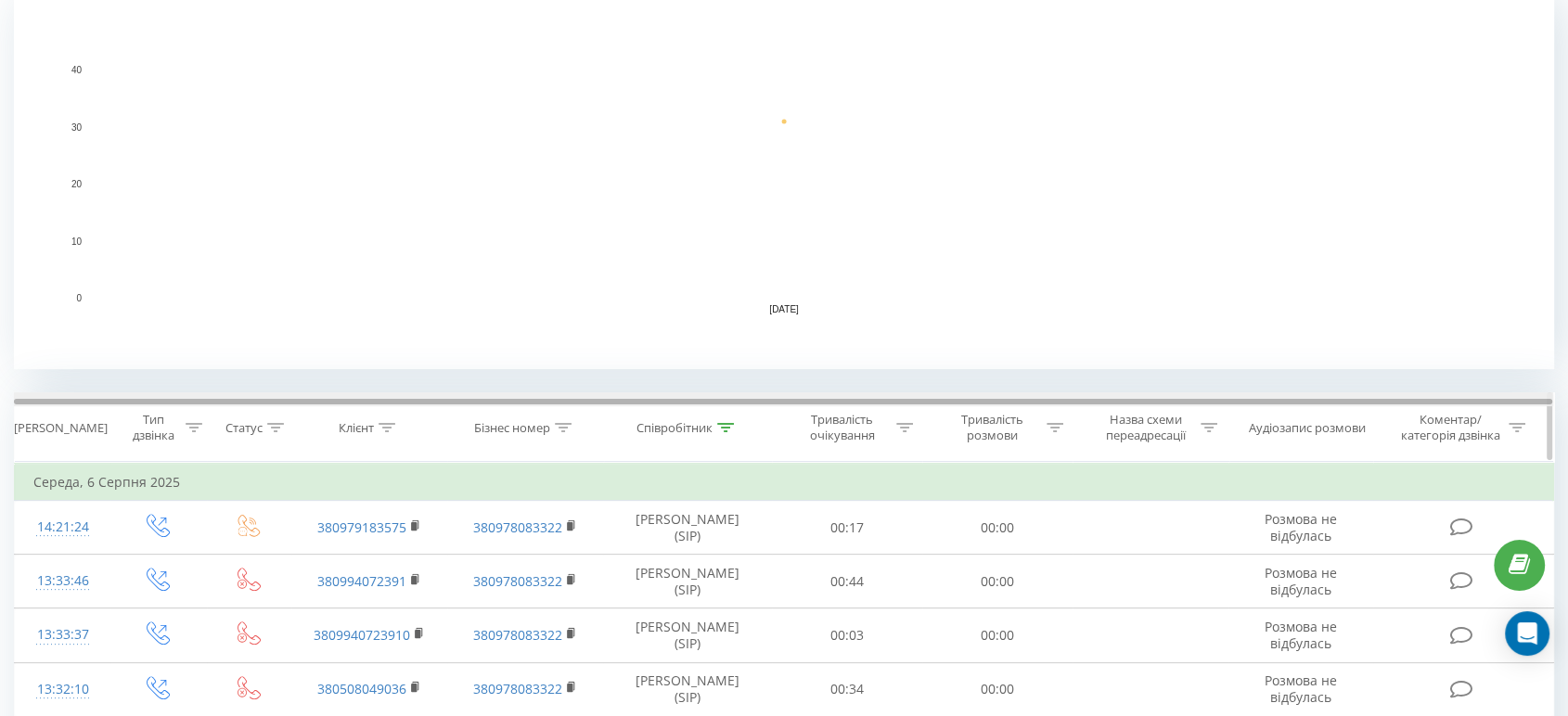
scroll to position [412, 0]
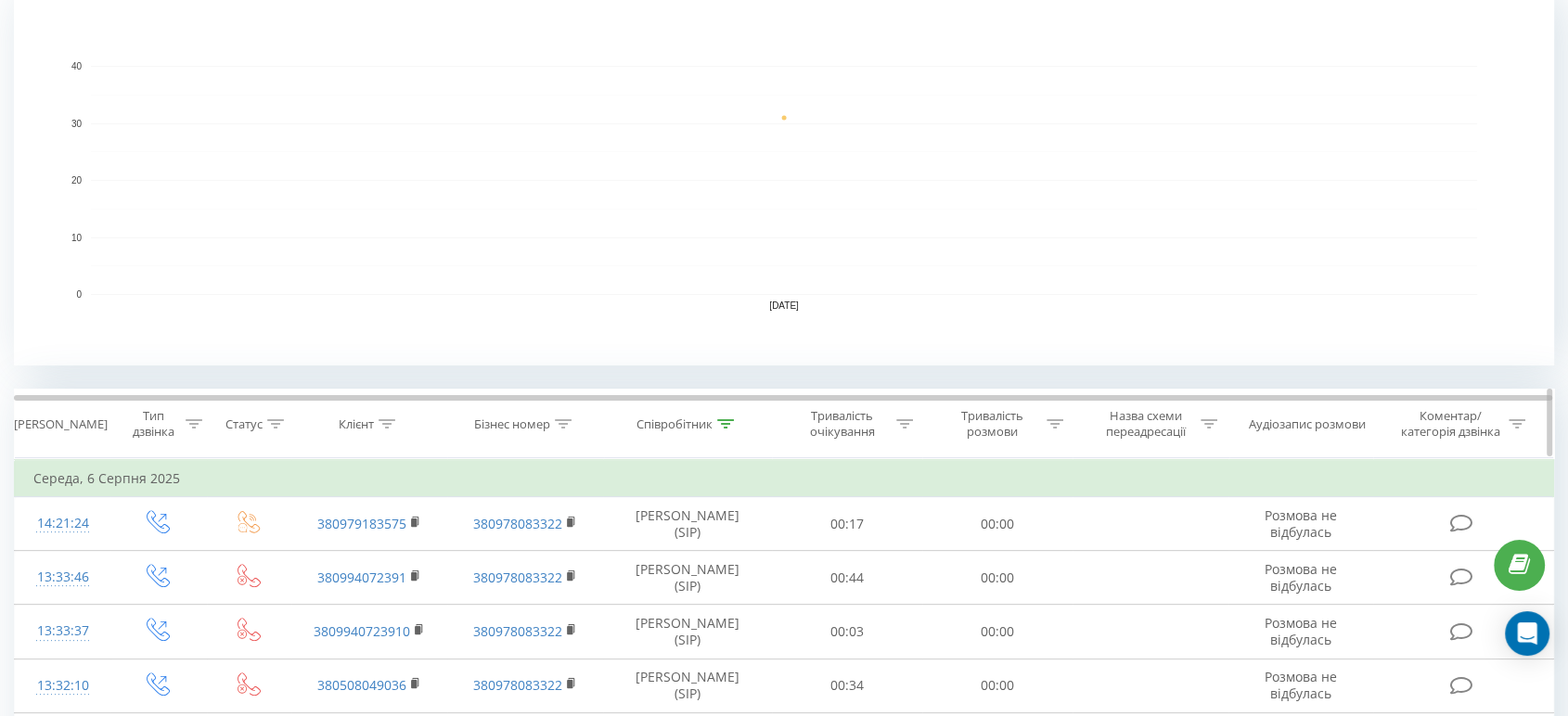
click at [1055, 423] on icon at bounding box center [1055, 424] width 17 height 9
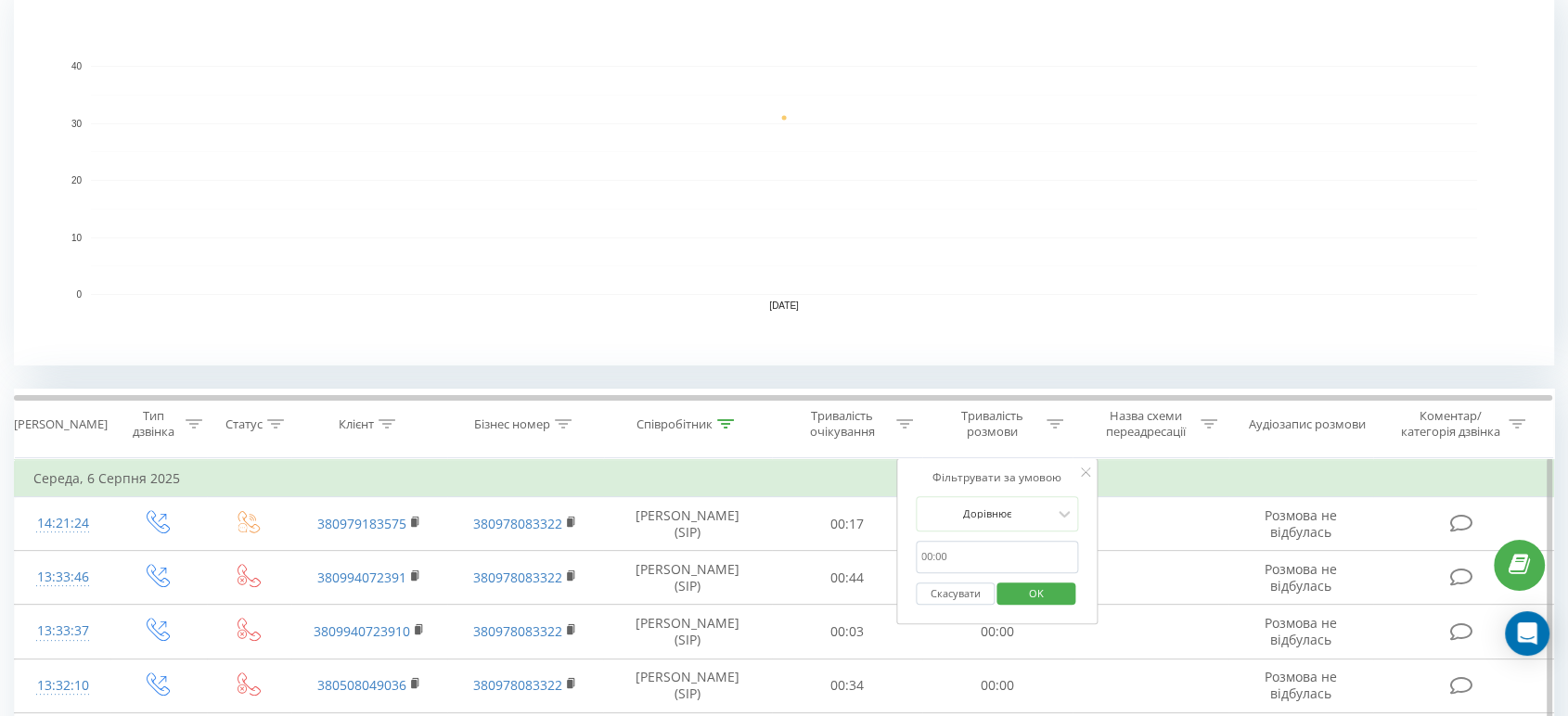
click at [976, 562] on input "text" at bounding box center [997, 557] width 163 height 32
type input "00:58"
click at [1002, 488] on div "Фільтрувати за умовою Дорівнює 00:58 Скасувати OK" at bounding box center [997, 541] width 202 height 167
click at [1002, 505] on div at bounding box center [986, 513] width 131 height 18
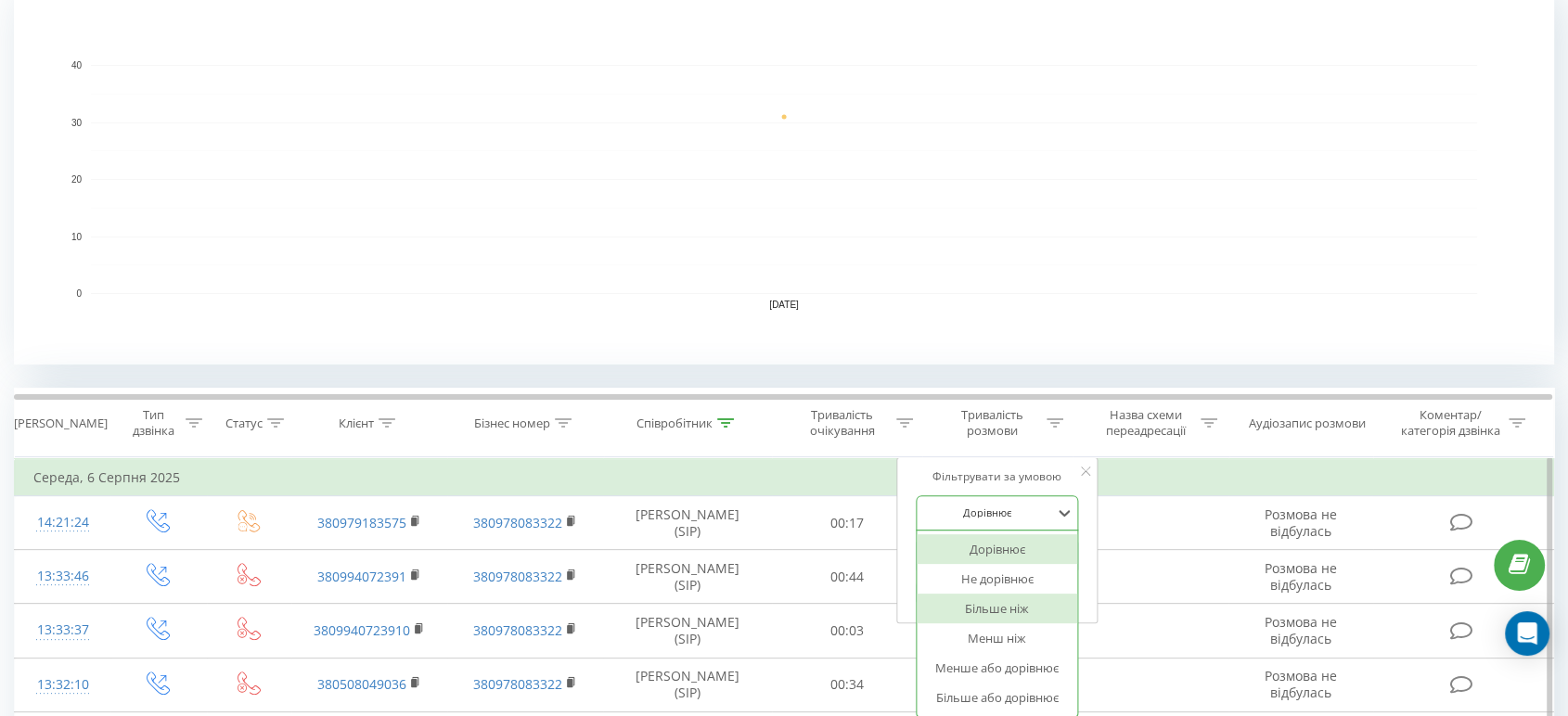
click at [1012, 612] on div "Більше ніж" at bounding box center [997, 608] width 162 height 29
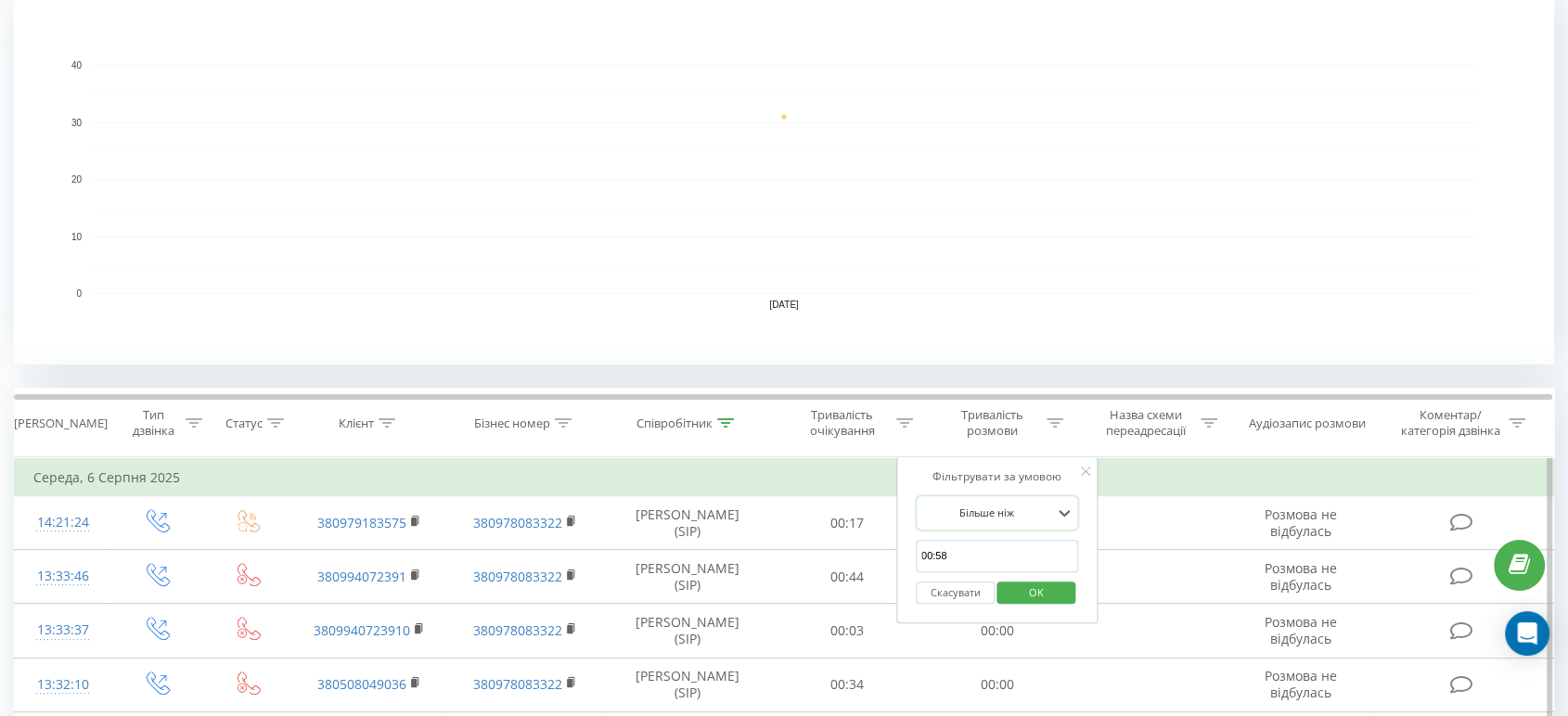
click at [1031, 595] on span "OK" at bounding box center [1036, 592] width 52 height 28
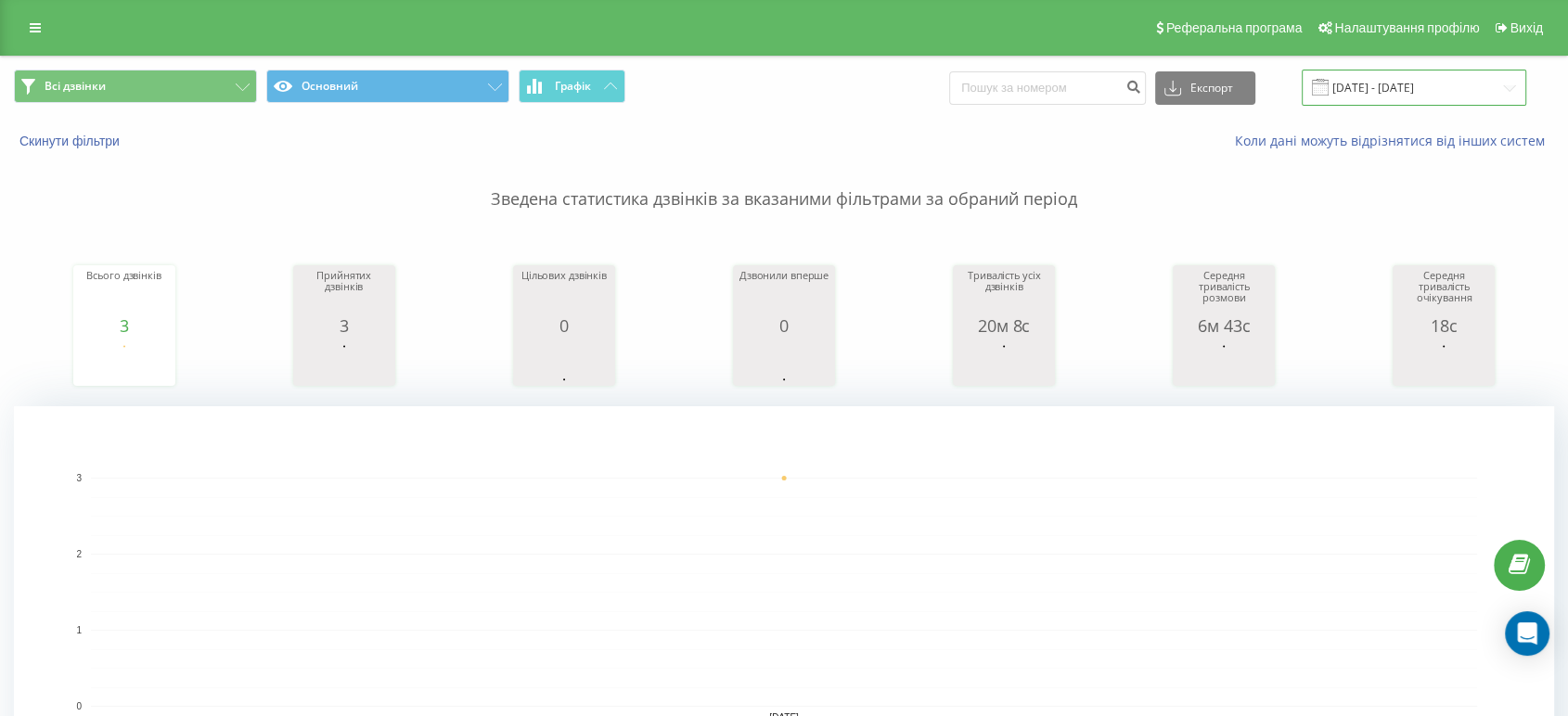
click at [1364, 78] on input "[DATE] - [DATE]" at bounding box center [1414, 88] width 225 height 36
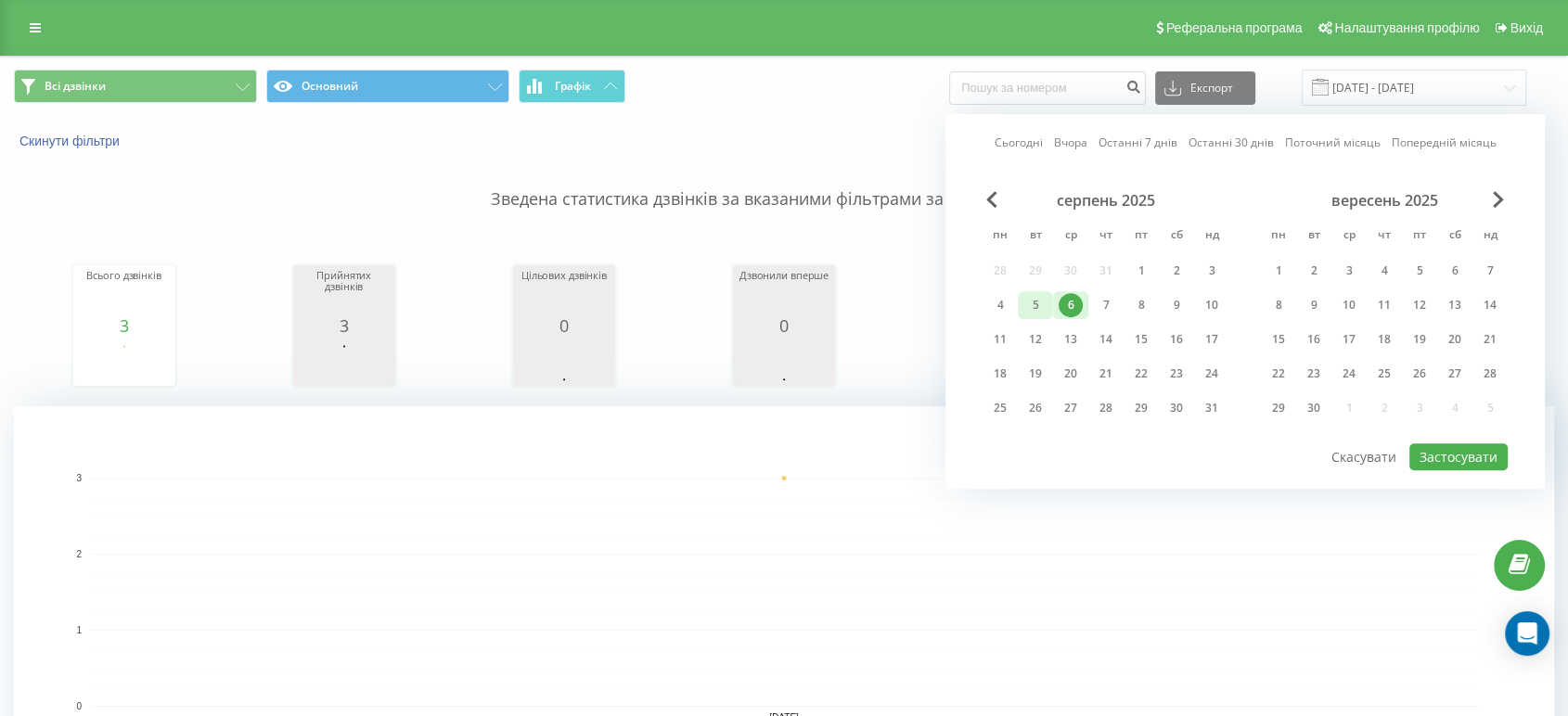
click at [1031, 309] on div "5" at bounding box center [1035, 305] width 25 height 25
click at [1468, 451] on button "Застосувати" at bounding box center [1458, 457] width 98 height 26
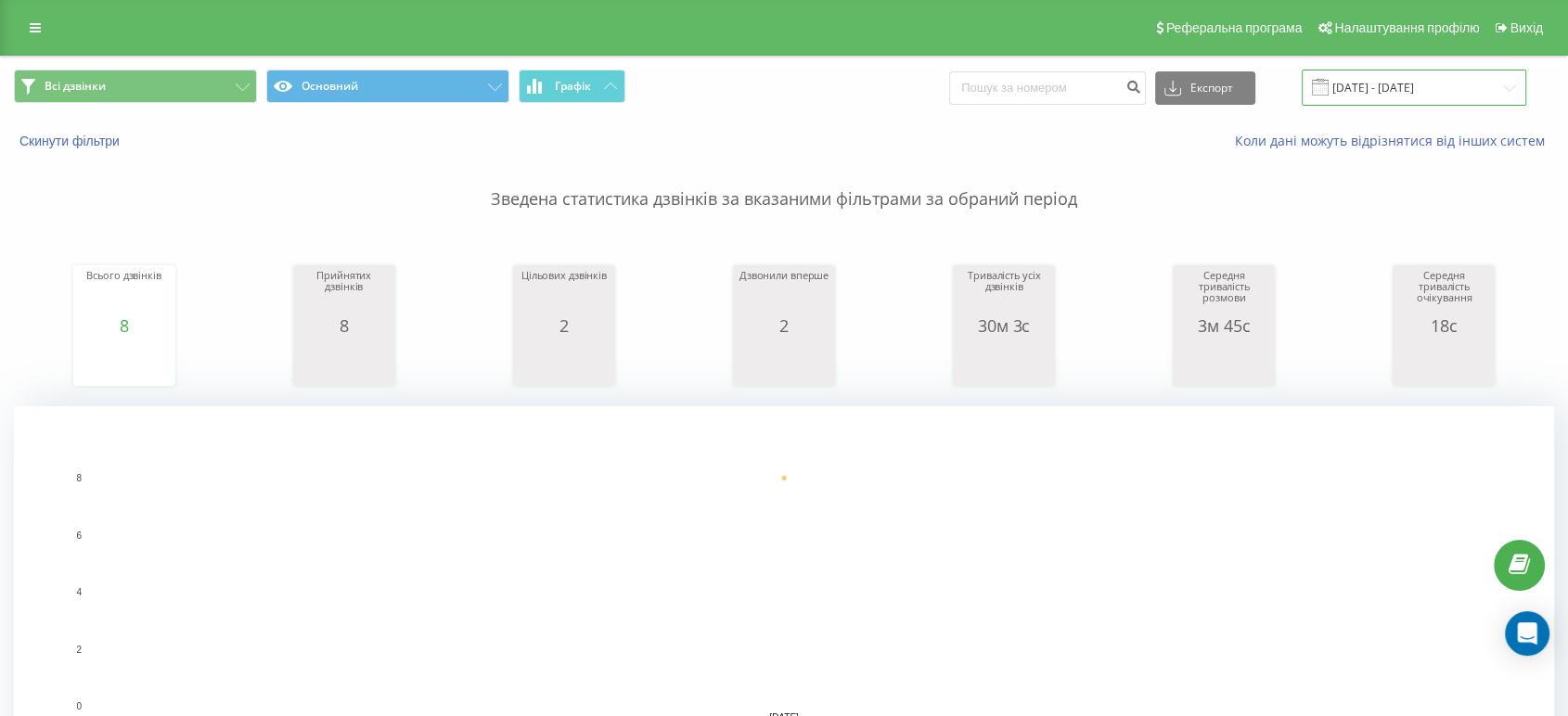
click at [1431, 82] on input "[DATE] - [DATE]" at bounding box center [1414, 88] width 225 height 36
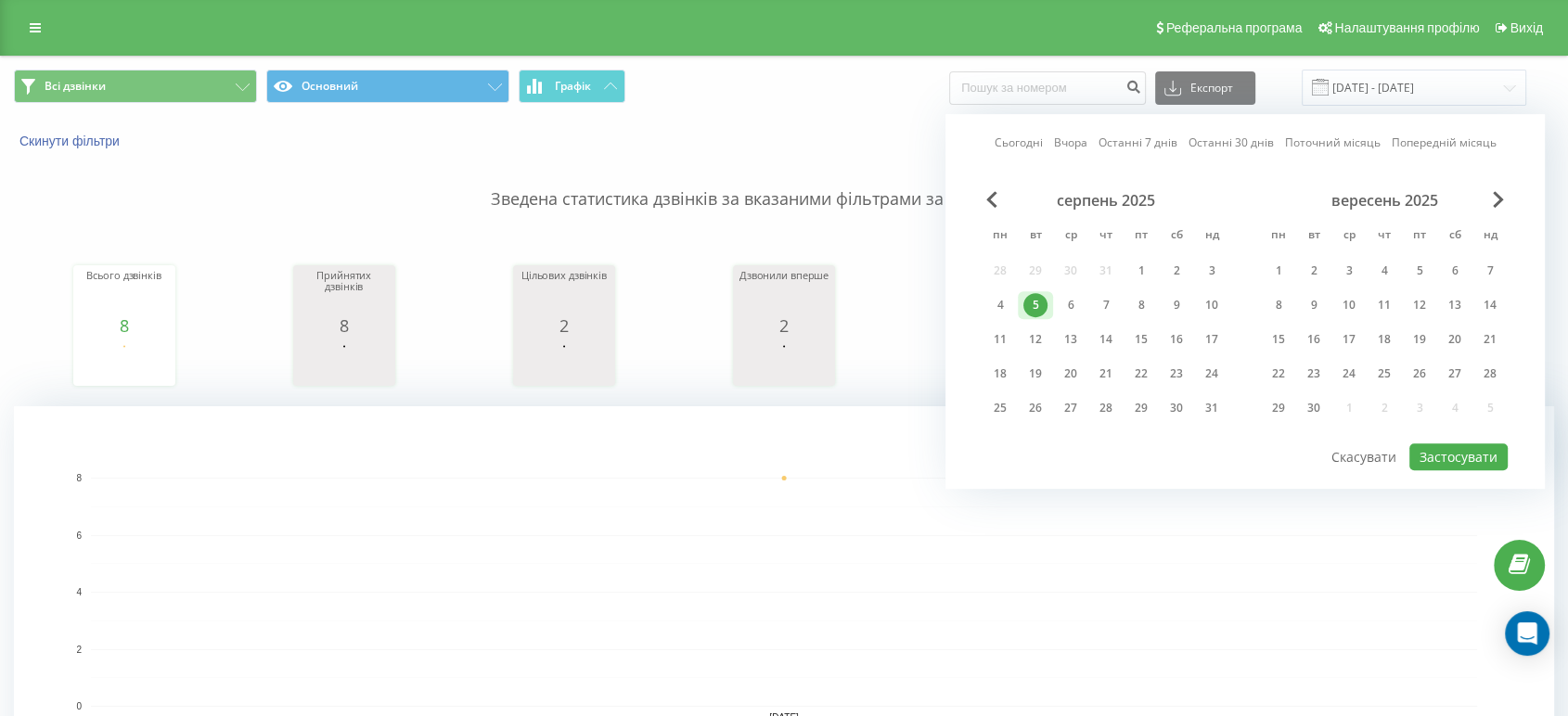
drag, startPoint x: 997, startPoint y: 302, endPoint x: 1038, endPoint y: 313, distance: 42.4
click at [997, 301] on div "4" at bounding box center [1000, 305] width 25 height 25
click at [1464, 446] on button "Застосувати" at bounding box center [1458, 457] width 98 height 26
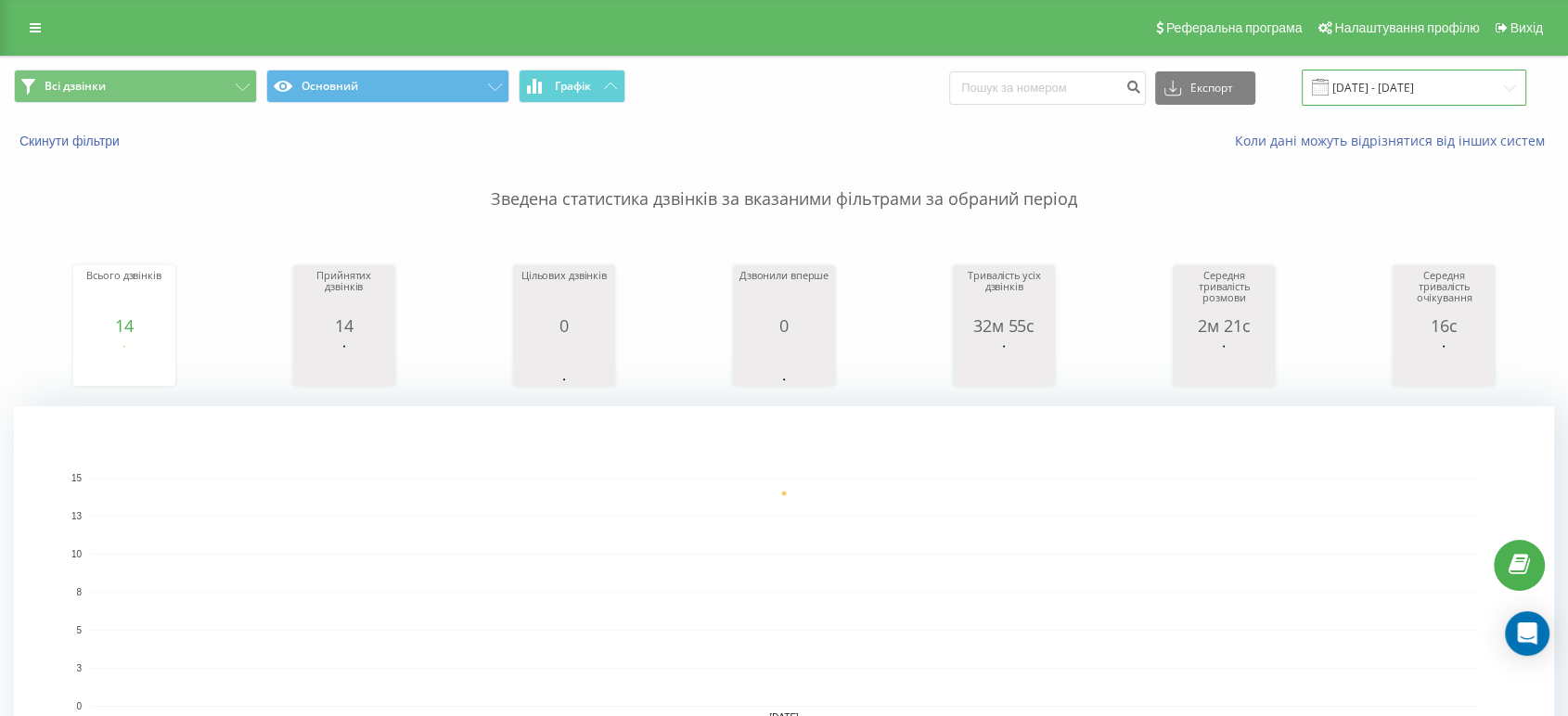
click at [1390, 98] on input "[DATE] - [DATE]" at bounding box center [1414, 88] width 225 height 36
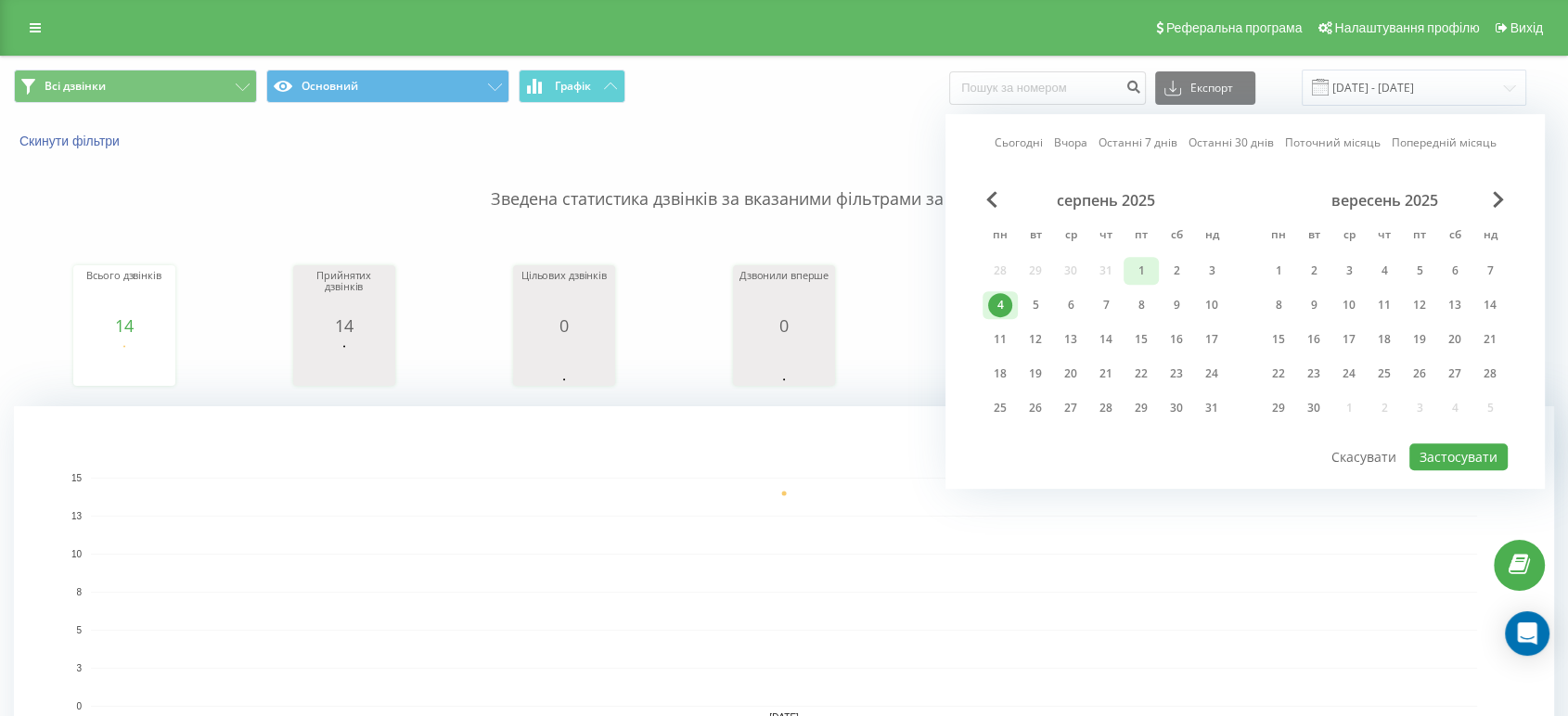
click at [1142, 273] on div "1" at bounding box center [1141, 271] width 25 height 25
click at [1417, 446] on button "Застосувати" at bounding box center [1458, 457] width 98 height 26
type input "[DATE] - [DATE]"
